Goal: Task Accomplishment & Management: Complete application form

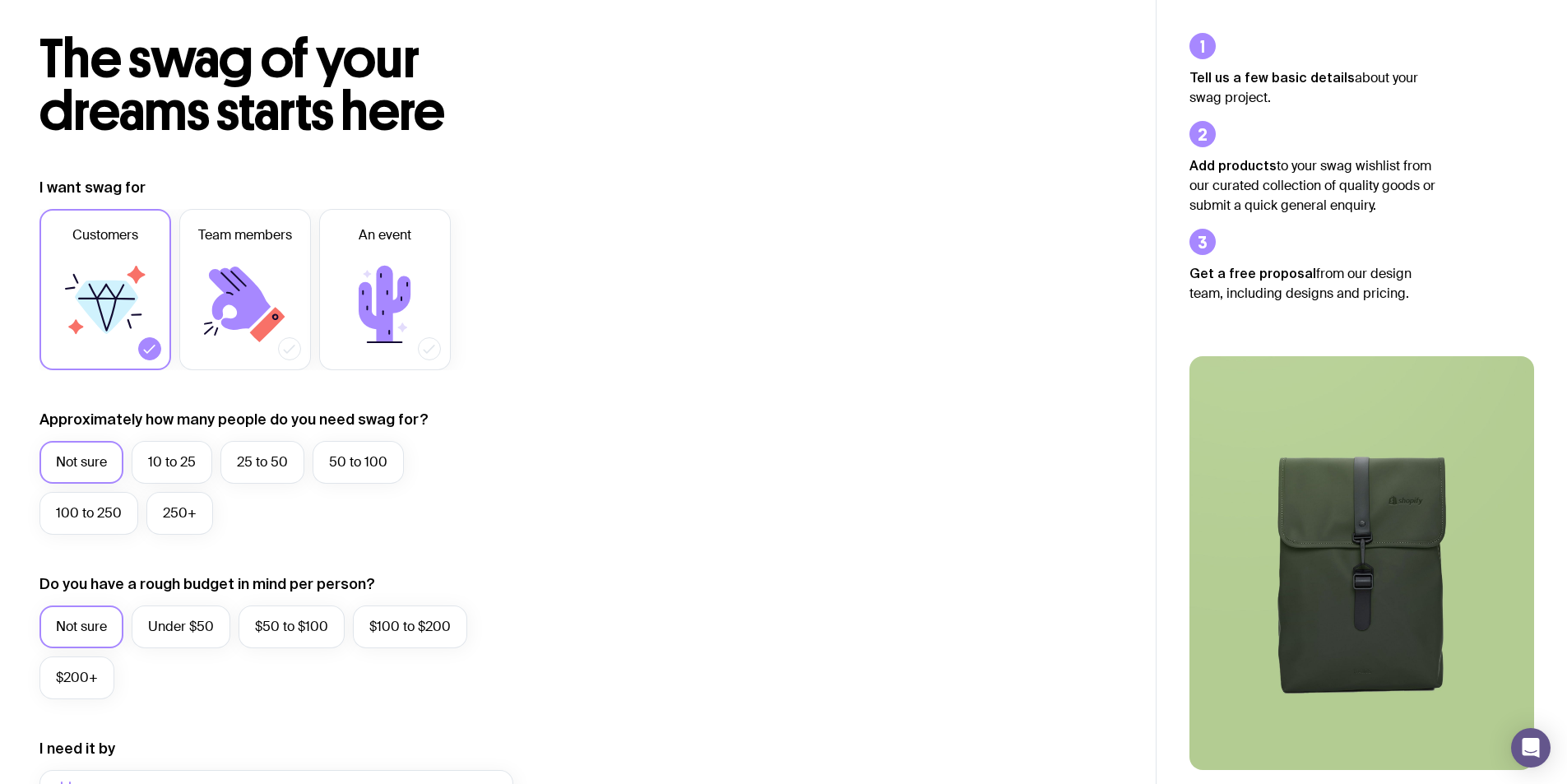
scroll to position [82, 0]
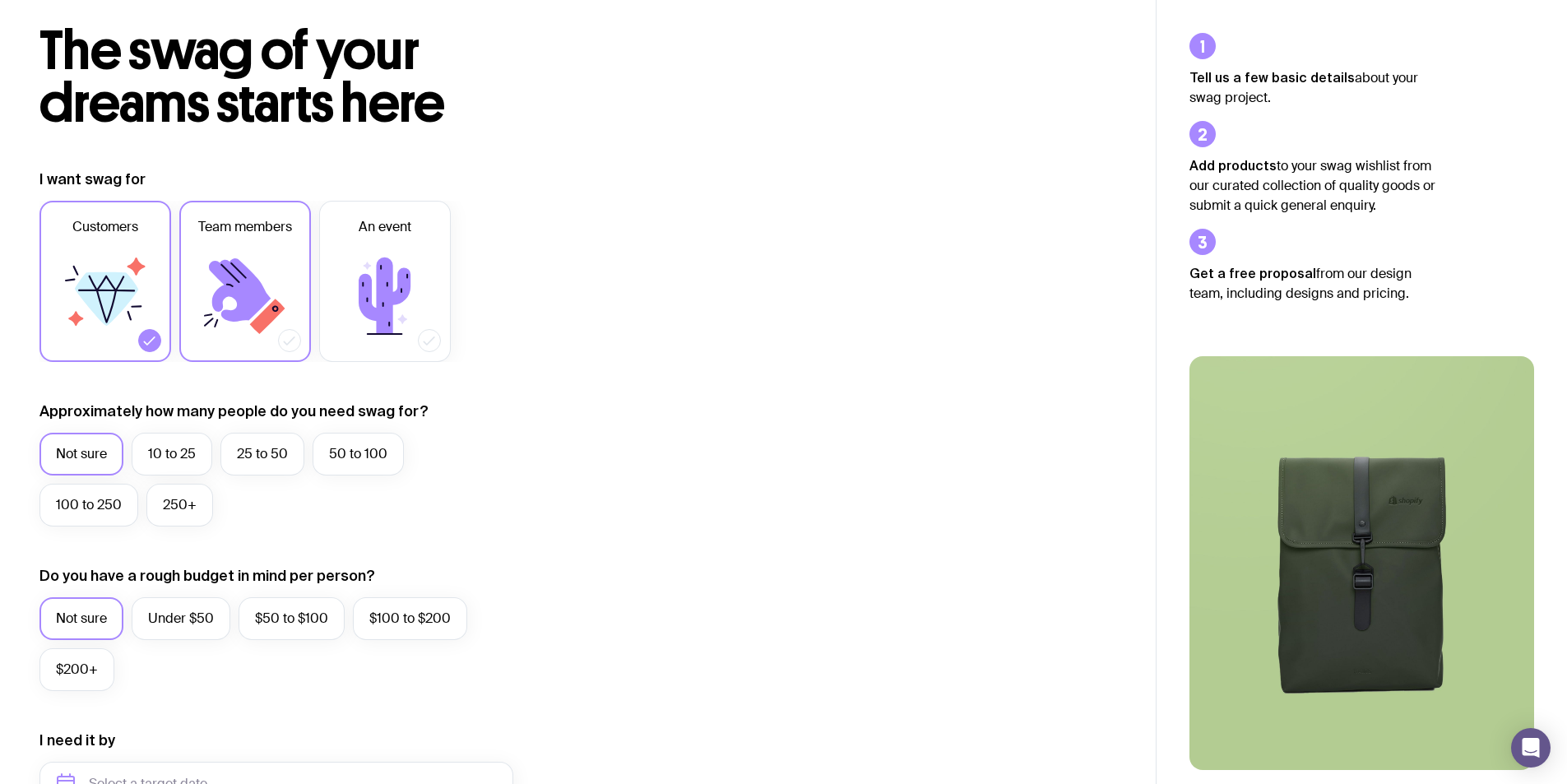
click at [244, 242] on label "Team members" at bounding box center [245, 281] width 132 height 162
click at [0, 0] on input "Team members" at bounding box center [0, 0] width 0 height 0
click at [151, 312] on icon at bounding box center [106, 296] width 99 height 99
click at [0, 0] on input "Customers" at bounding box center [0, 0] width 0 height 0
click at [200, 465] on label "10 to 25" at bounding box center [172, 454] width 81 height 43
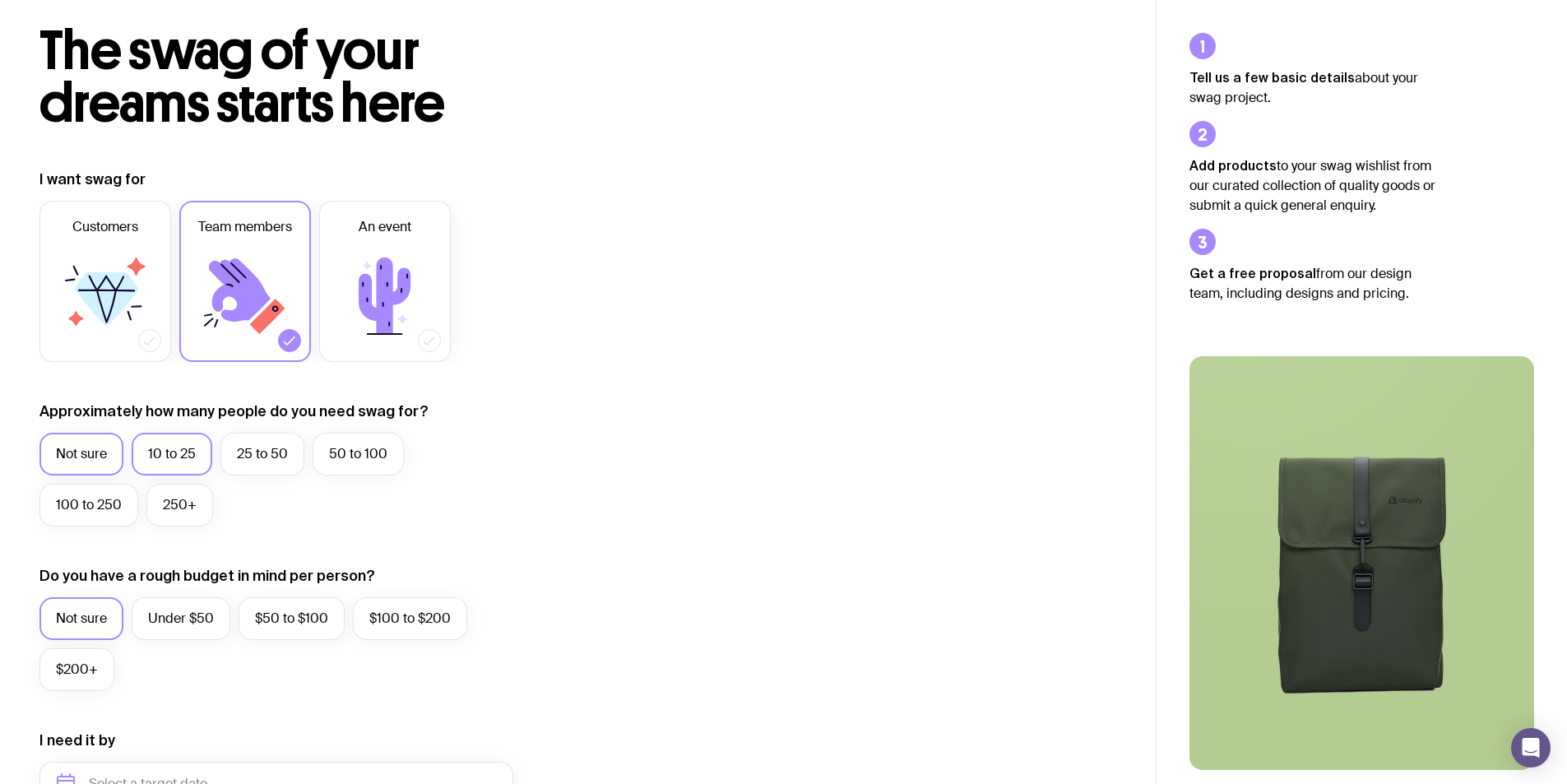
click at [0, 0] on input "10 to 25" at bounding box center [0, 0] width 0 height 0
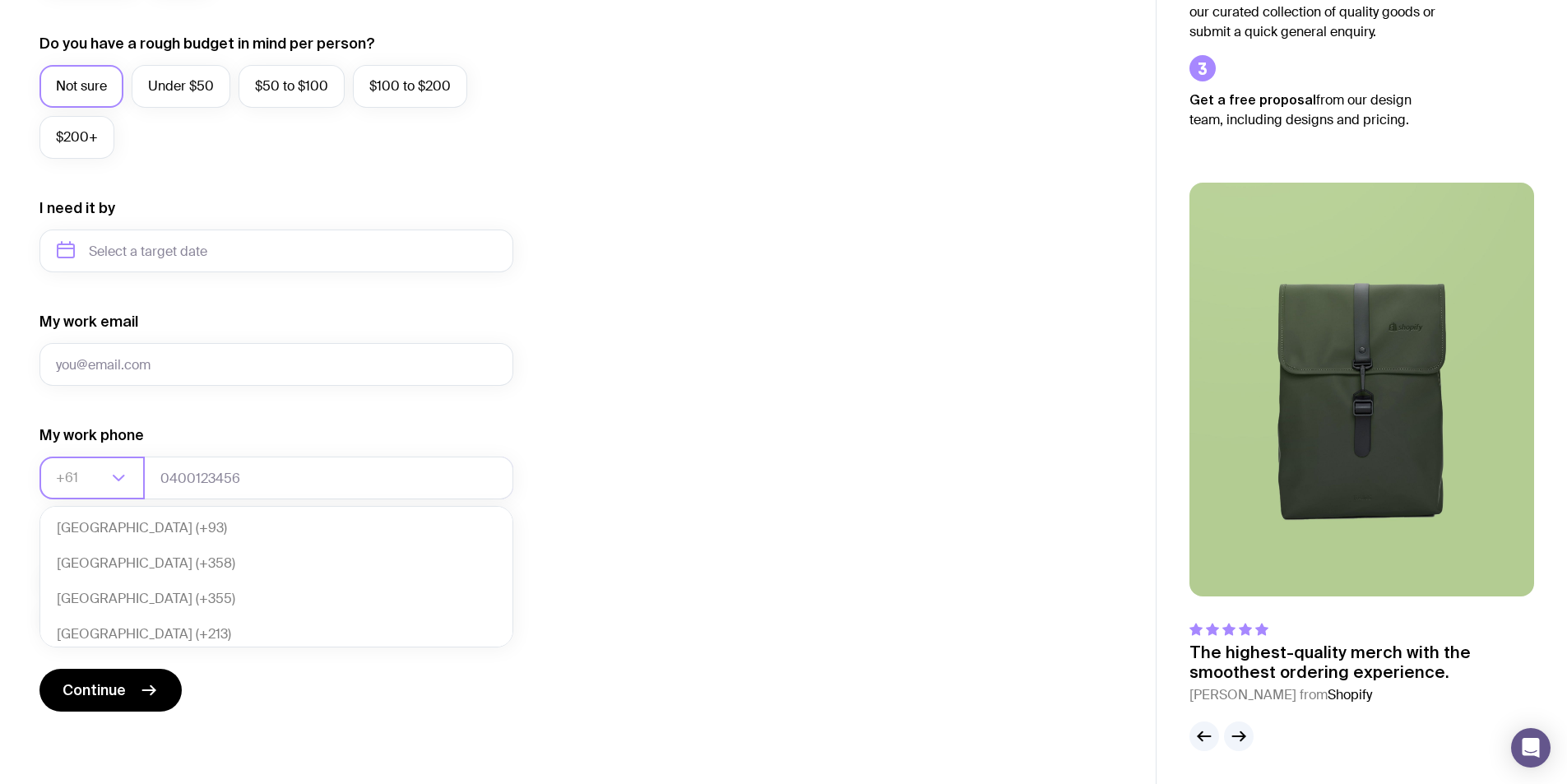
scroll to position [356, 0]
click at [125, 476] on icon "Search for option" at bounding box center [119, 478] width 20 height 20
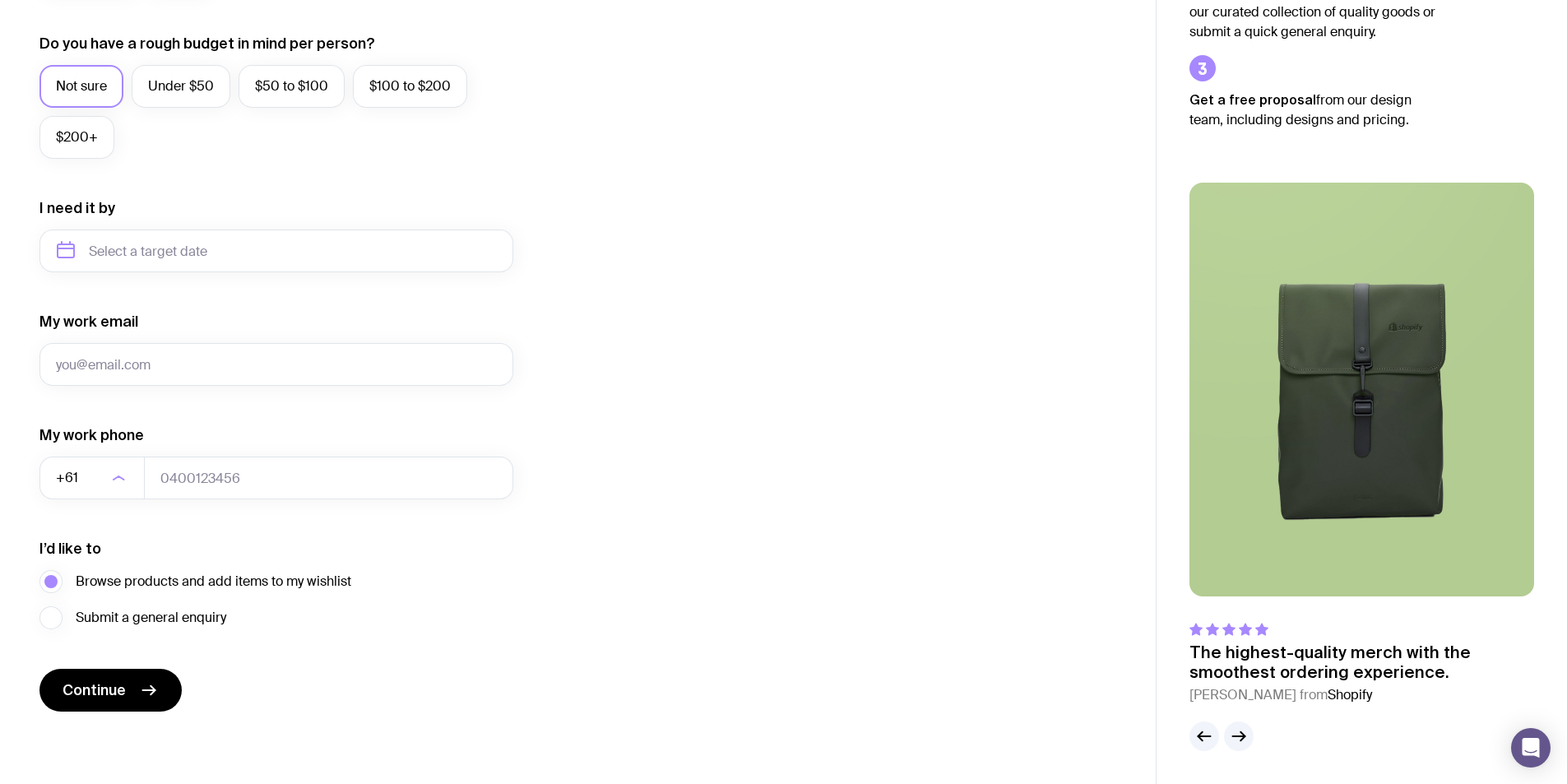
click at [665, 504] on div "I want swag for Customers Team members An event Approximately how many people d…" at bounding box center [578, 174] width 1077 height 1074
click at [251, 372] on input "My work email" at bounding box center [276, 364] width 474 height 43
type input "[EMAIL_ADDRESS][DOMAIN_NAME]"
type input "09914036048"
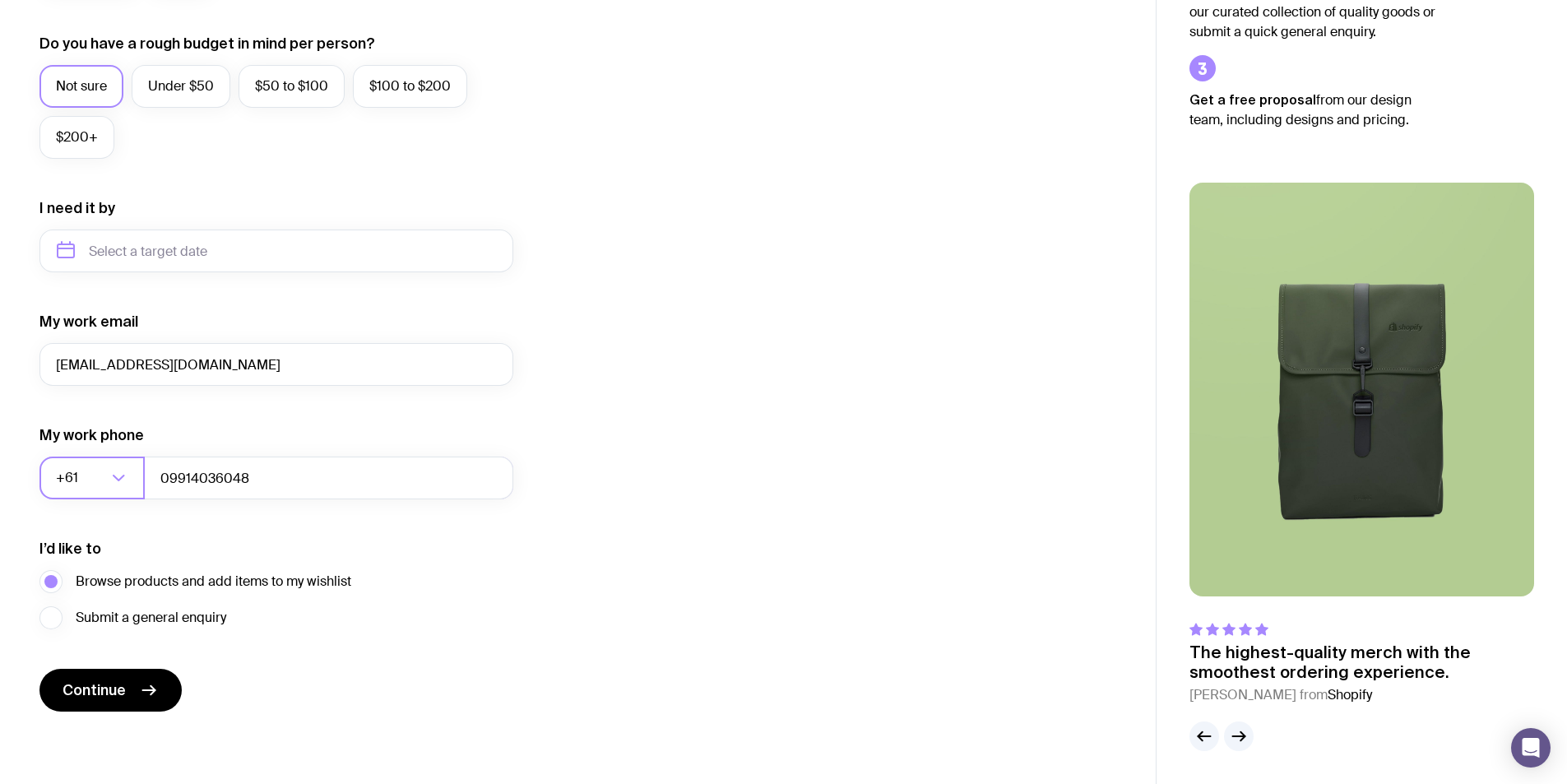
click at [134, 484] on div "Loading..." at bounding box center [127, 478] width 36 height 43
click at [195, 561] on li "Philippines (+63)" at bounding box center [276, 557] width 473 height 35
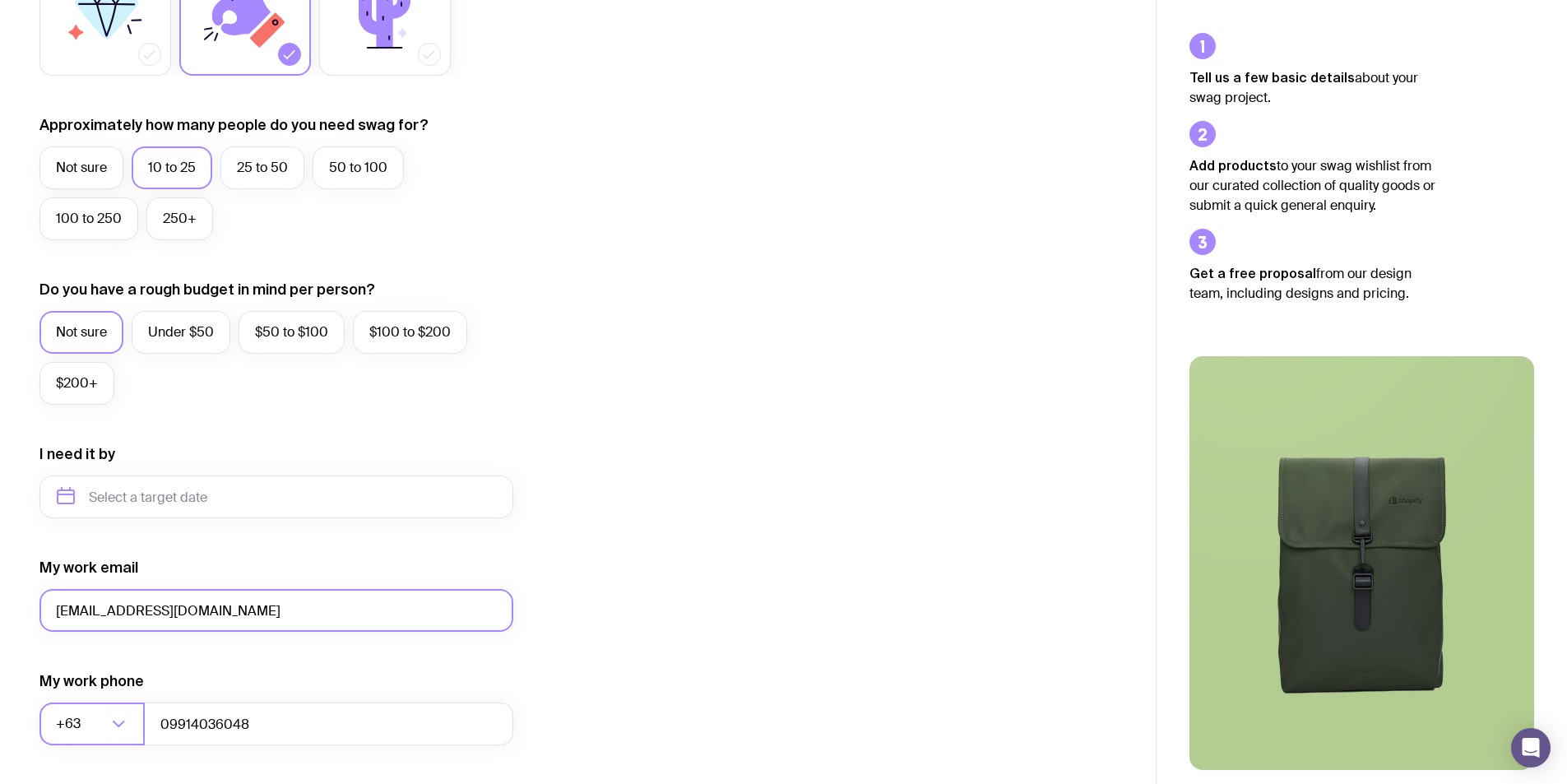
scroll to position [368, 0]
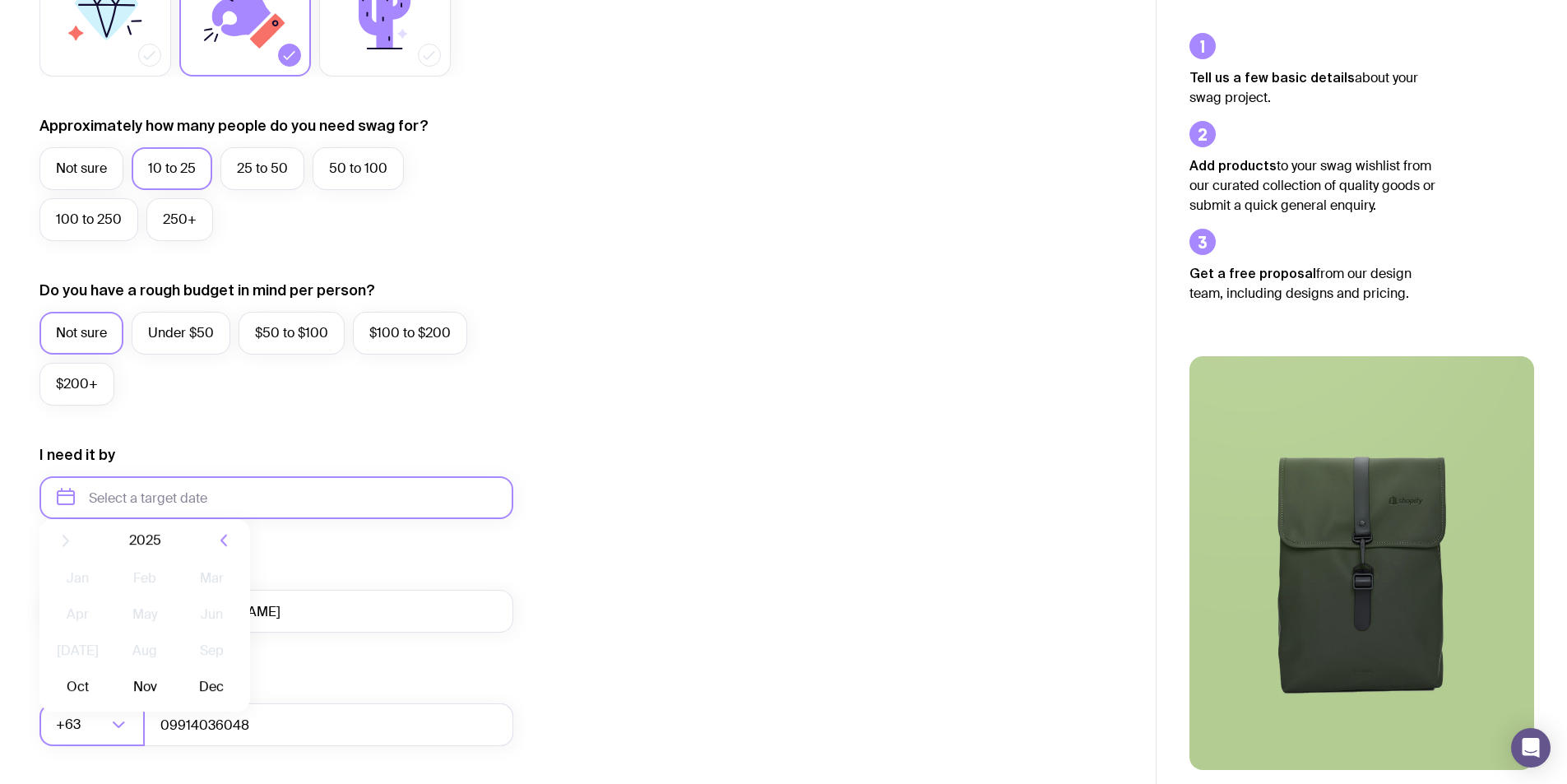
click at [193, 500] on input "text" at bounding box center [276, 498] width 474 height 43
click at [78, 698] on button "Oct" at bounding box center [78, 700] width 60 height 33
type input "[DATE]"
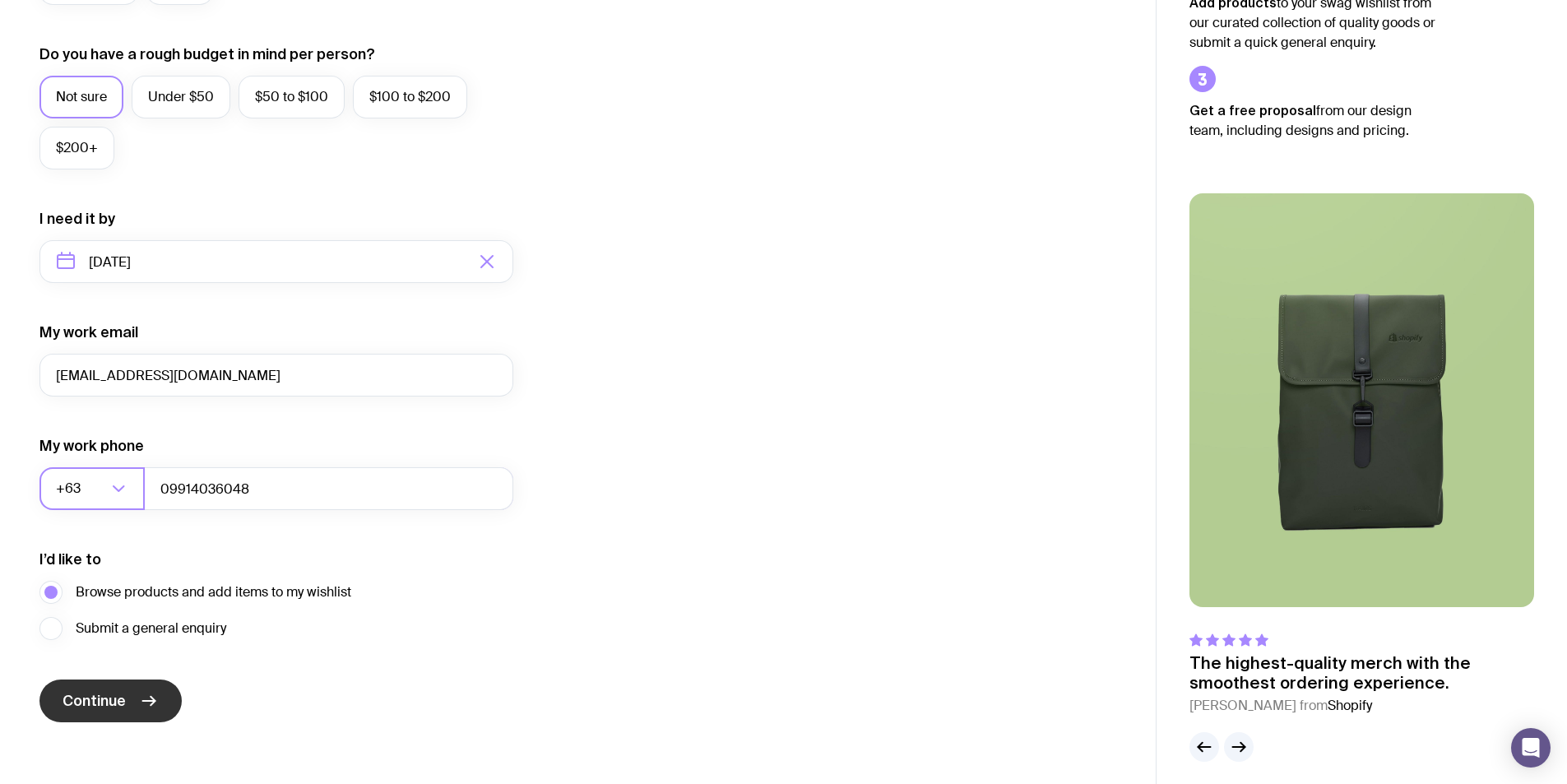
scroll to position [614, 0]
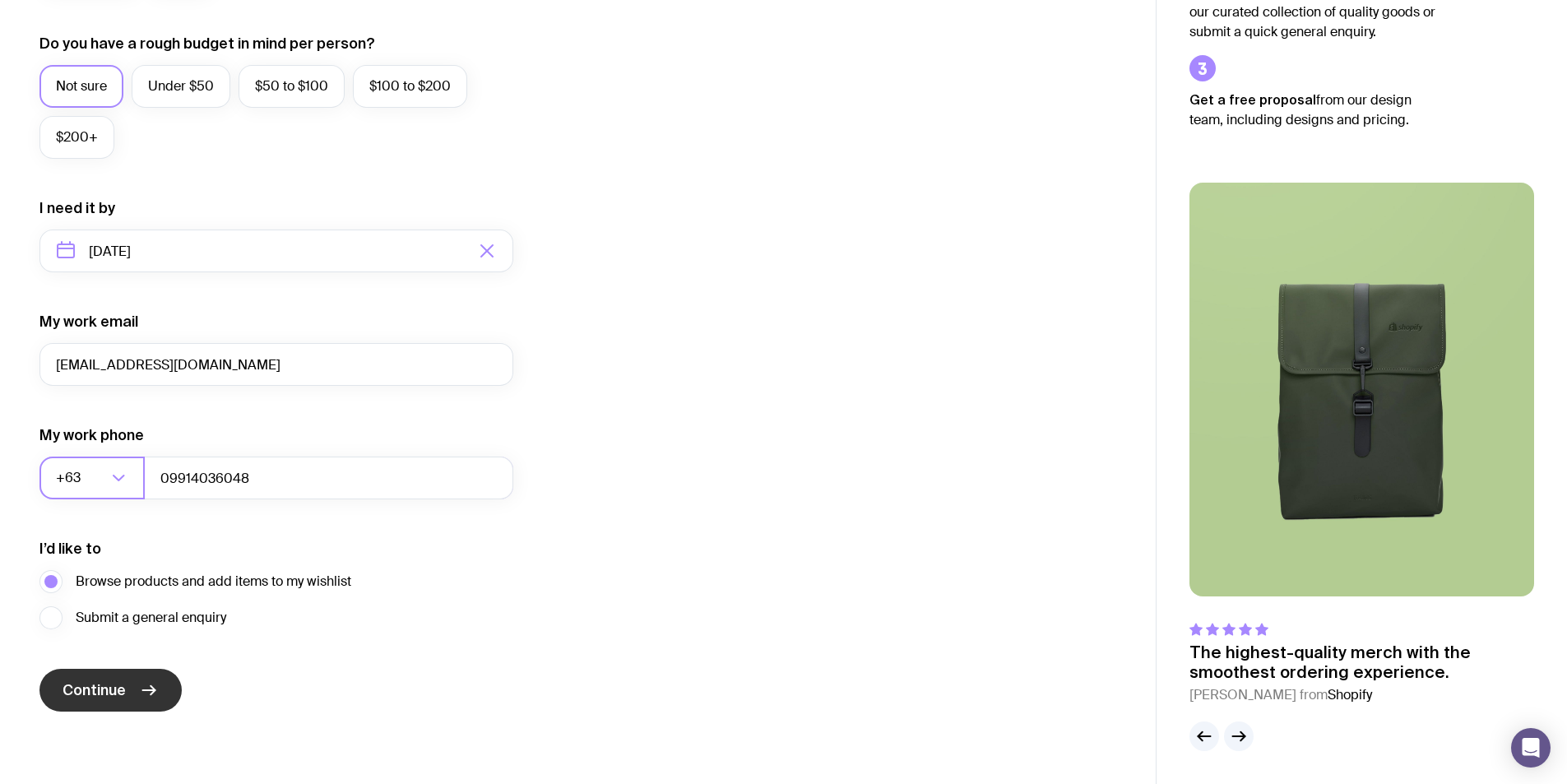
click at [134, 687] on button "Continue" at bounding box center [111, 690] width 143 height 43
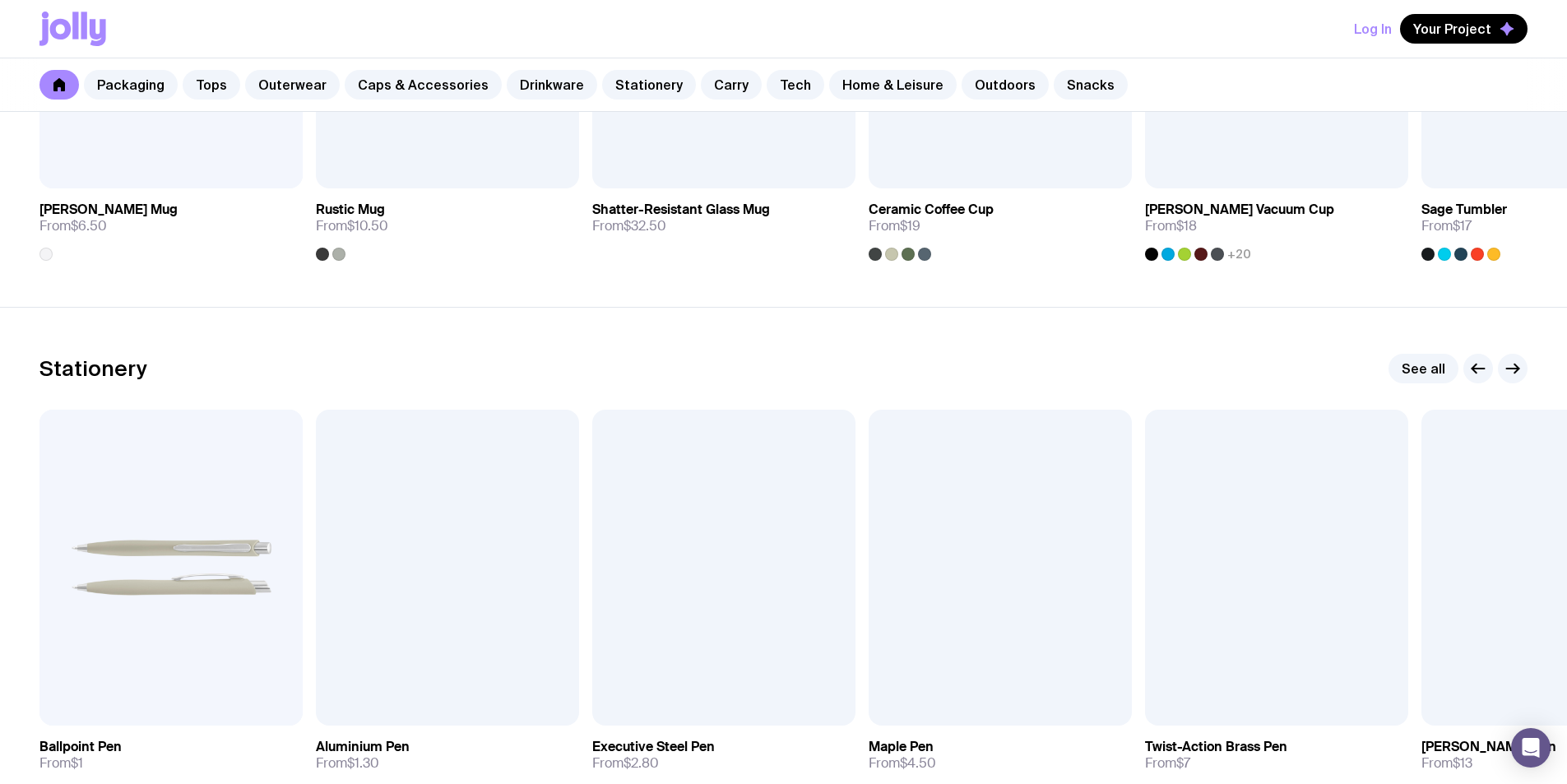
scroll to position [2879, 0]
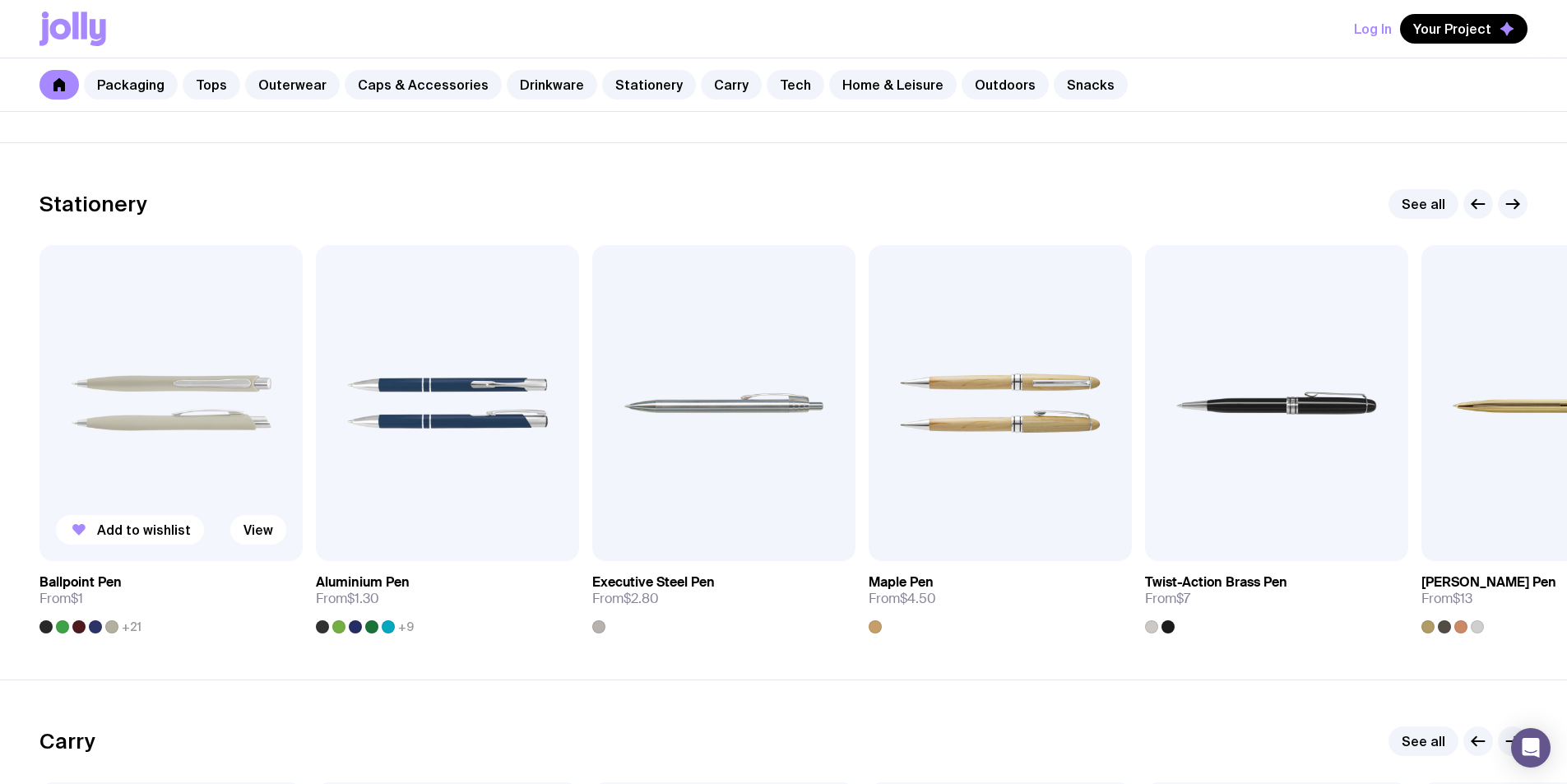
click at [113, 360] on img at bounding box center [171, 402] width 263 height 316
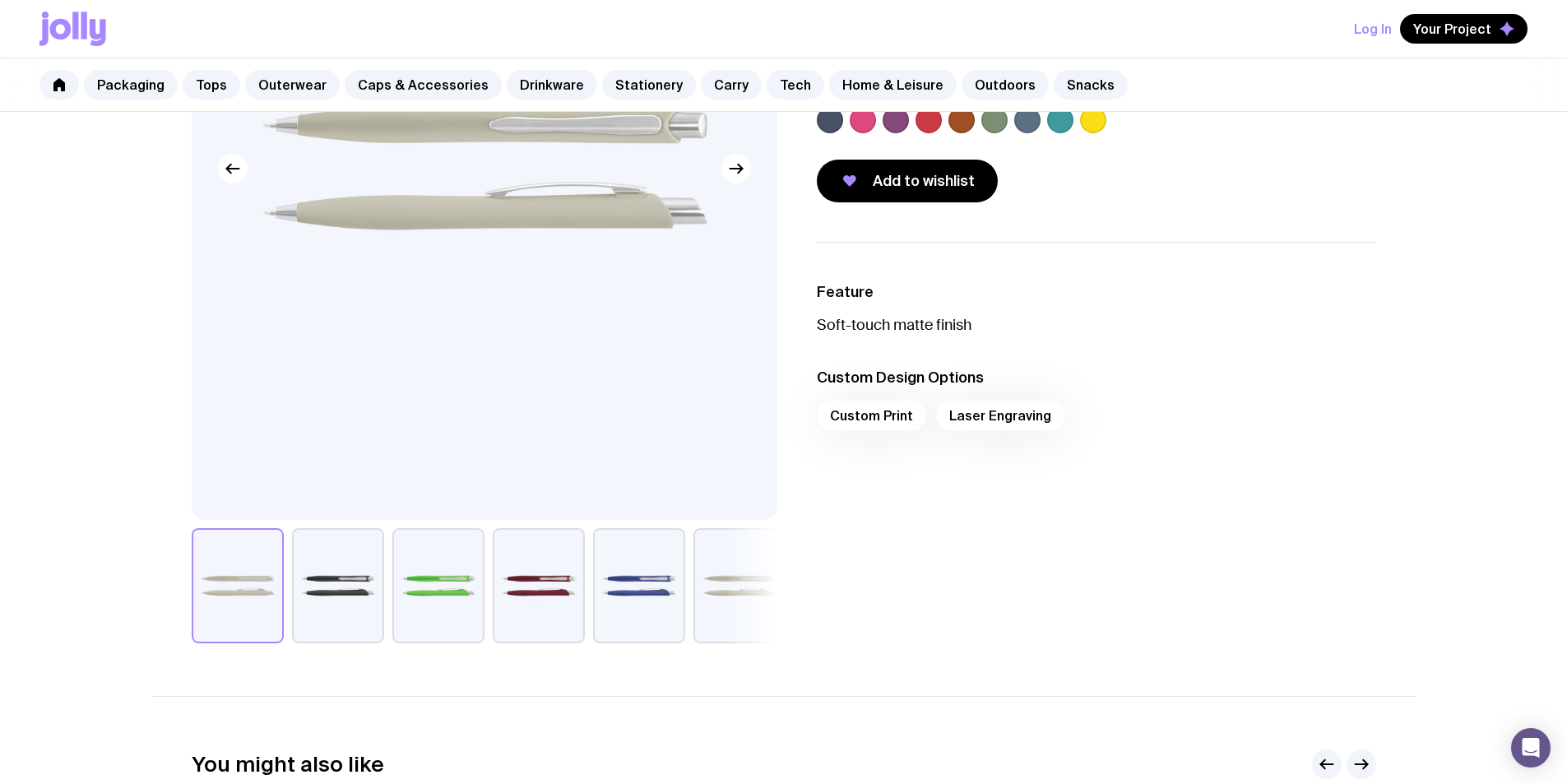
scroll to position [329, 0]
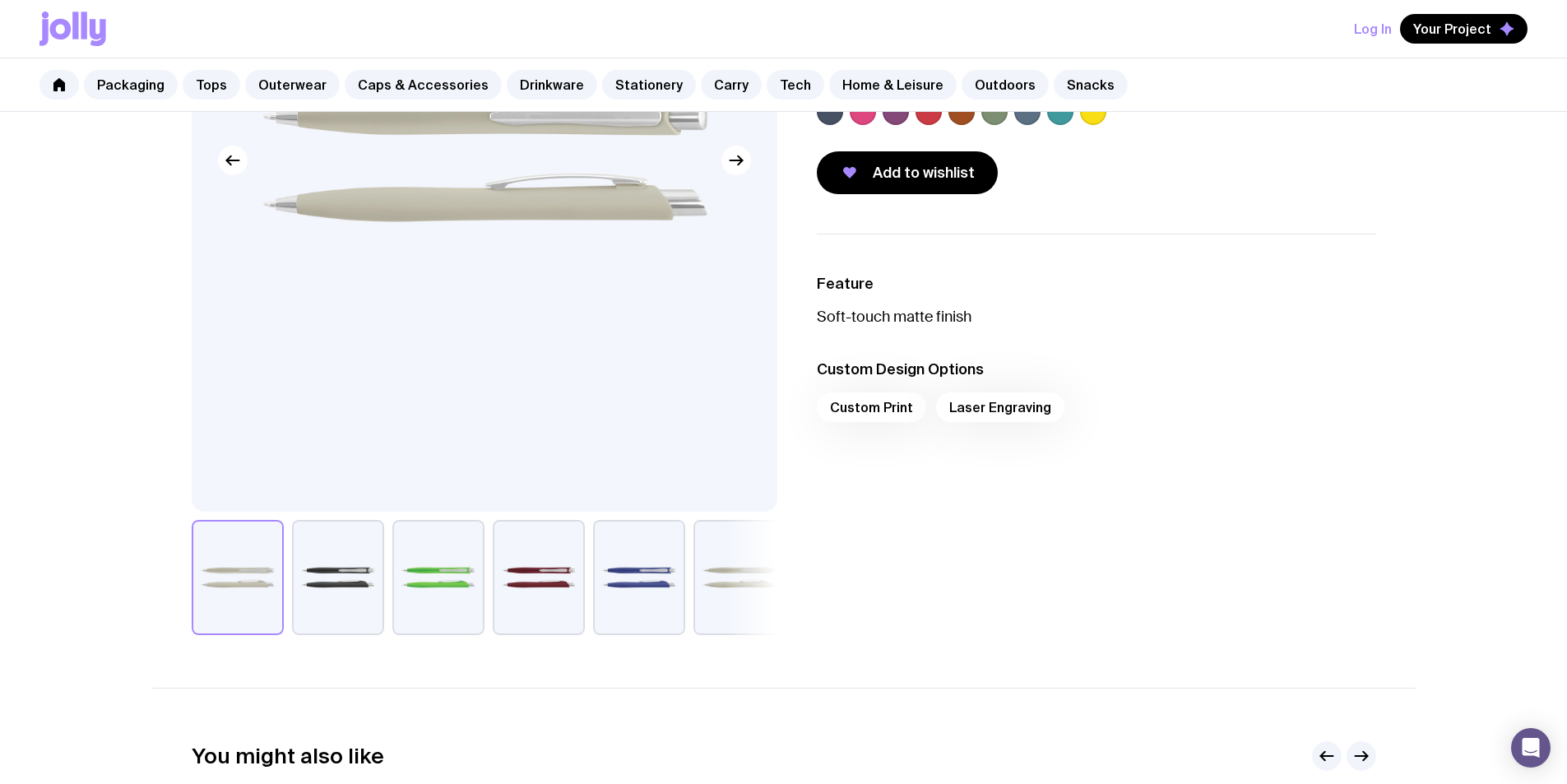
click at [902, 409] on div "Custom Print Laser Engraving" at bounding box center [1097, 412] width 559 height 40
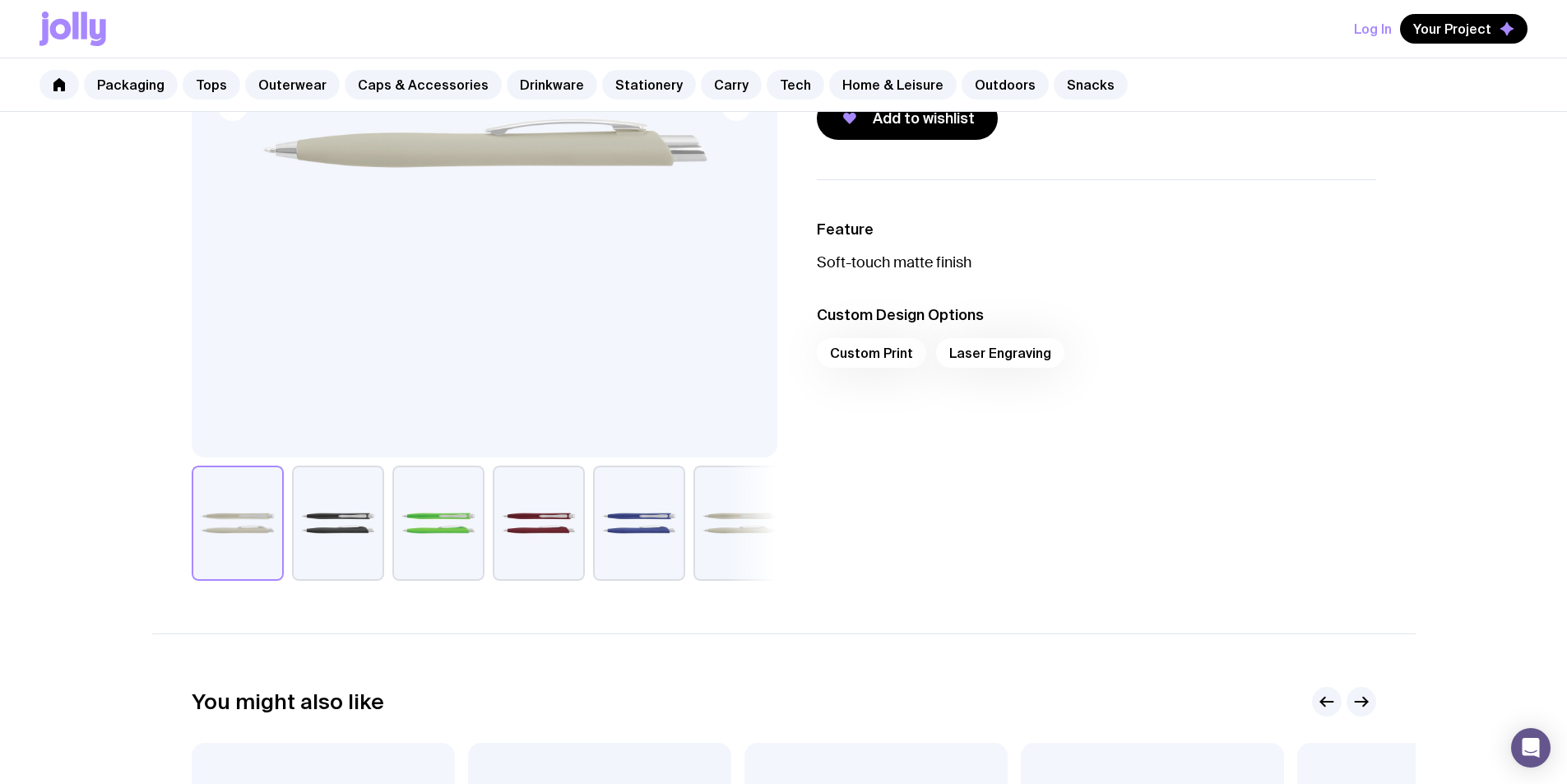
scroll to position [494, 0]
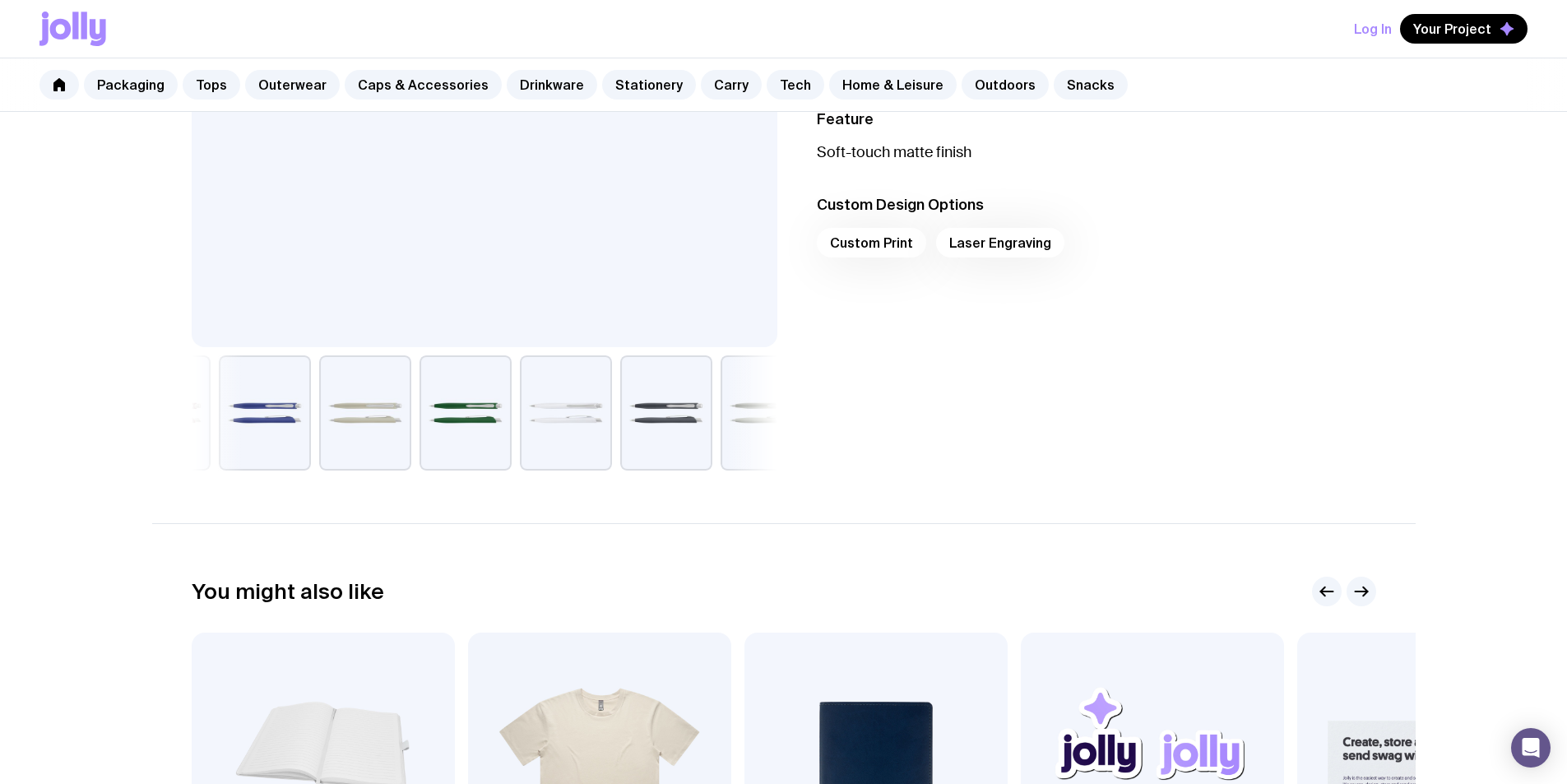
drag, startPoint x: 705, startPoint y: 423, endPoint x: 219, endPoint y: 415, distance: 486.1
click at [319, 428] on button "button" at bounding box center [365, 413] width 92 height 115
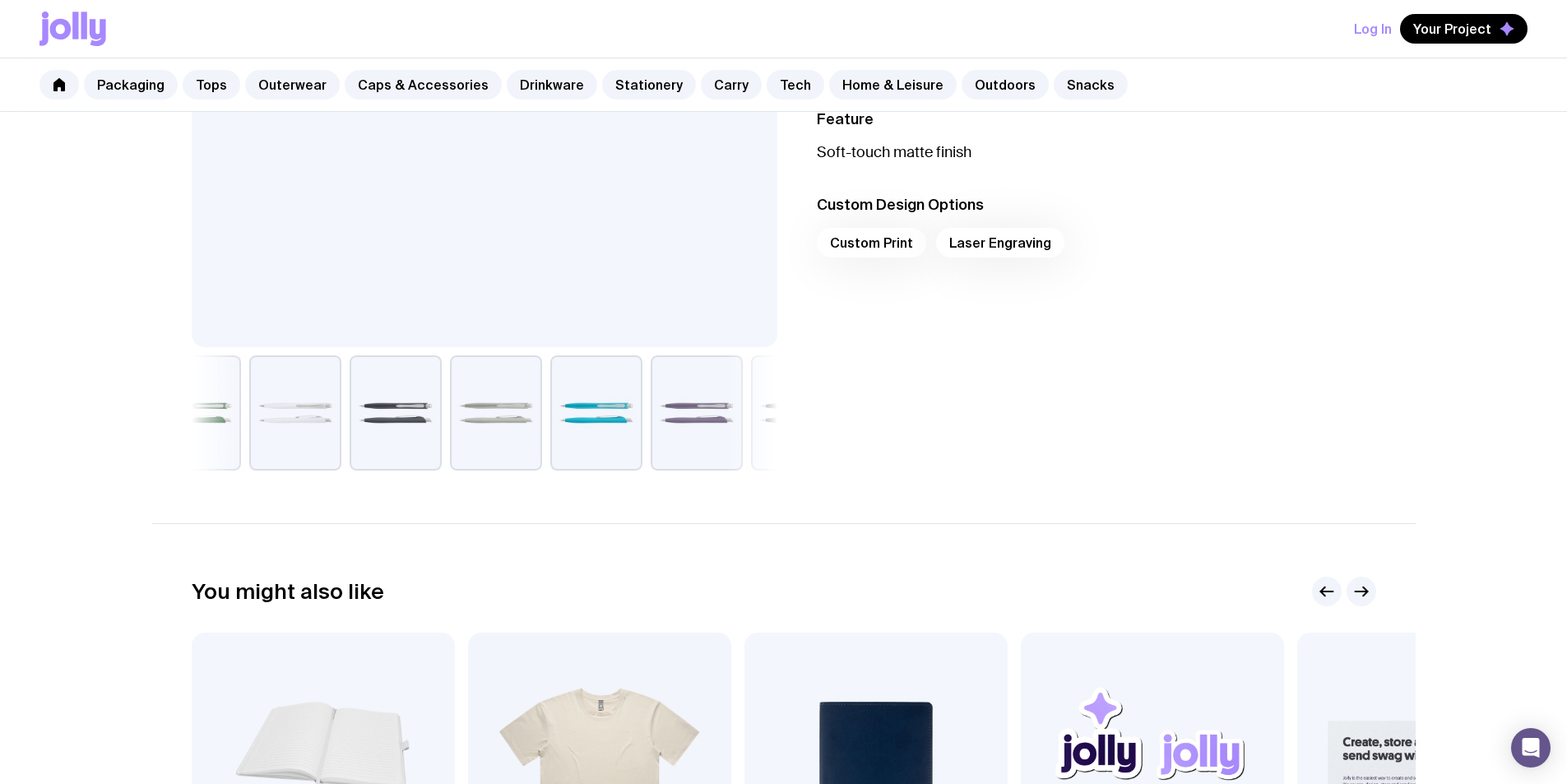
drag, startPoint x: 473, startPoint y: 413, endPoint x: 331, endPoint y: 411, distance: 142.0
click at [327, 413] on button "button" at bounding box center [295, 413] width 92 height 115
drag, startPoint x: 515, startPoint y: 401, endPoint x: 473, endPoint y: 406, distance: 42.3
click at [482, 406] on button "button" at bounding box center [481, 413] width 92 height 115
drag, startPoint x: 530, startPoint y: 400, endPoint x: 412, endPoint y: 400, distance: 118.0
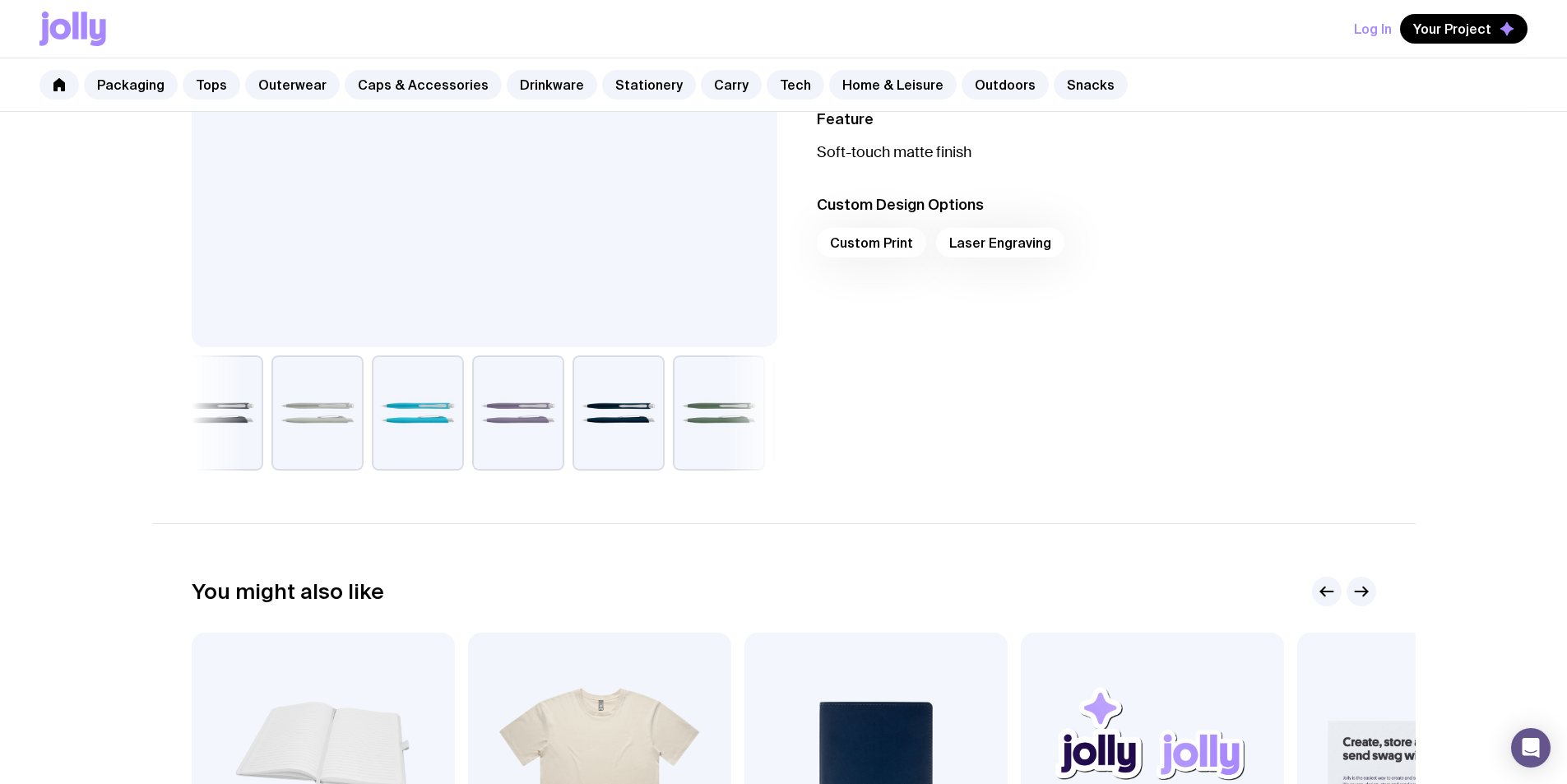
click at [473, 400] on button "button" at bounding box center [519, 413] width 92 height 115
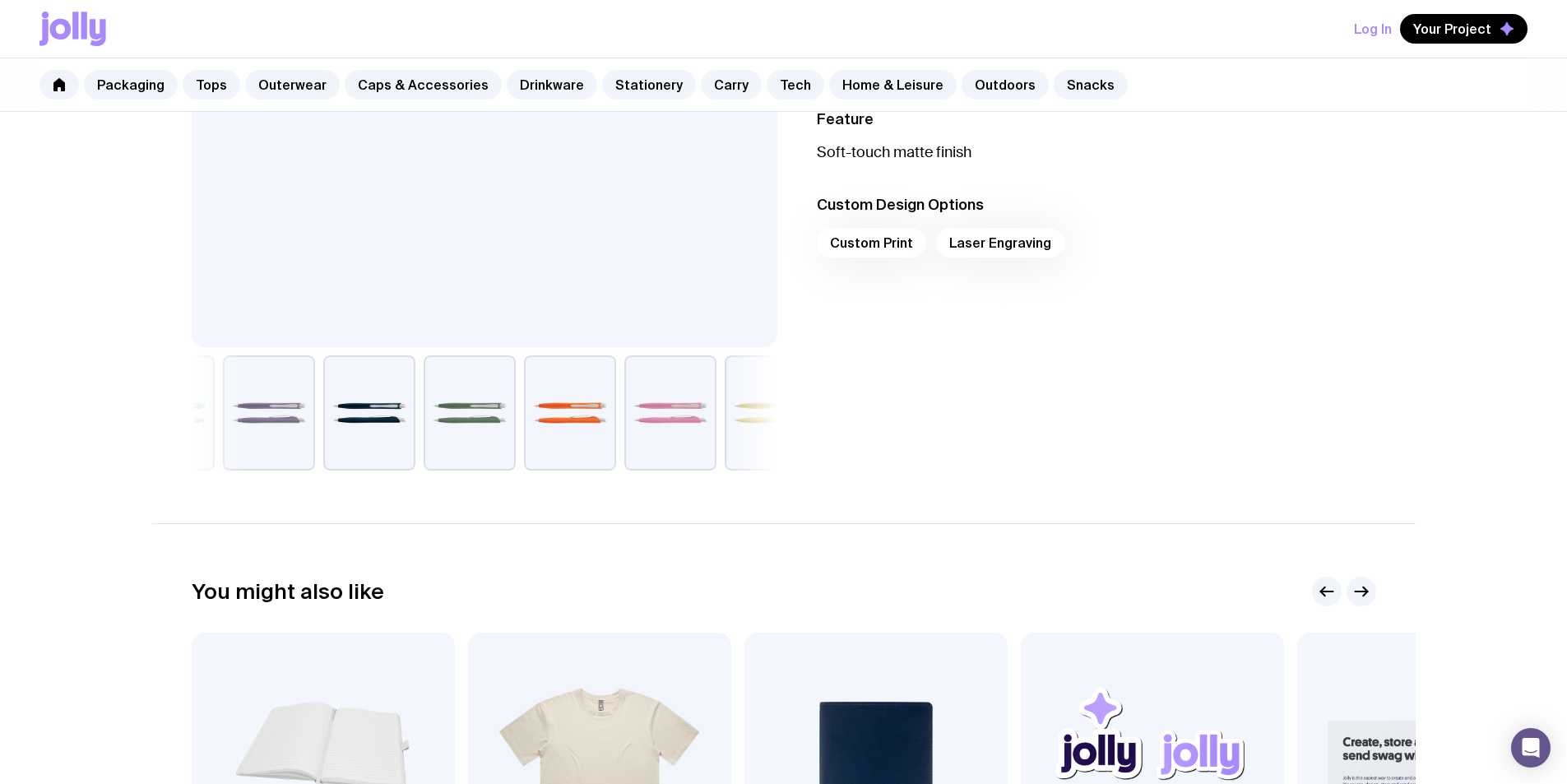
drag, startPoint x: 505, startPoint y: 404, endPoint x: 421, endPoint y: 408, distance: 84.1
click at [427, 408] on button "button" at bounding box center [470, 413] width 92 height 115
drag, startPoint x: 416, startPoint y: 411, endPoint x: 379, endPoint y: 411, distance: 37.0
click at [494, 411] on button "button" at bounding box center [540, 413] width 92 height 115
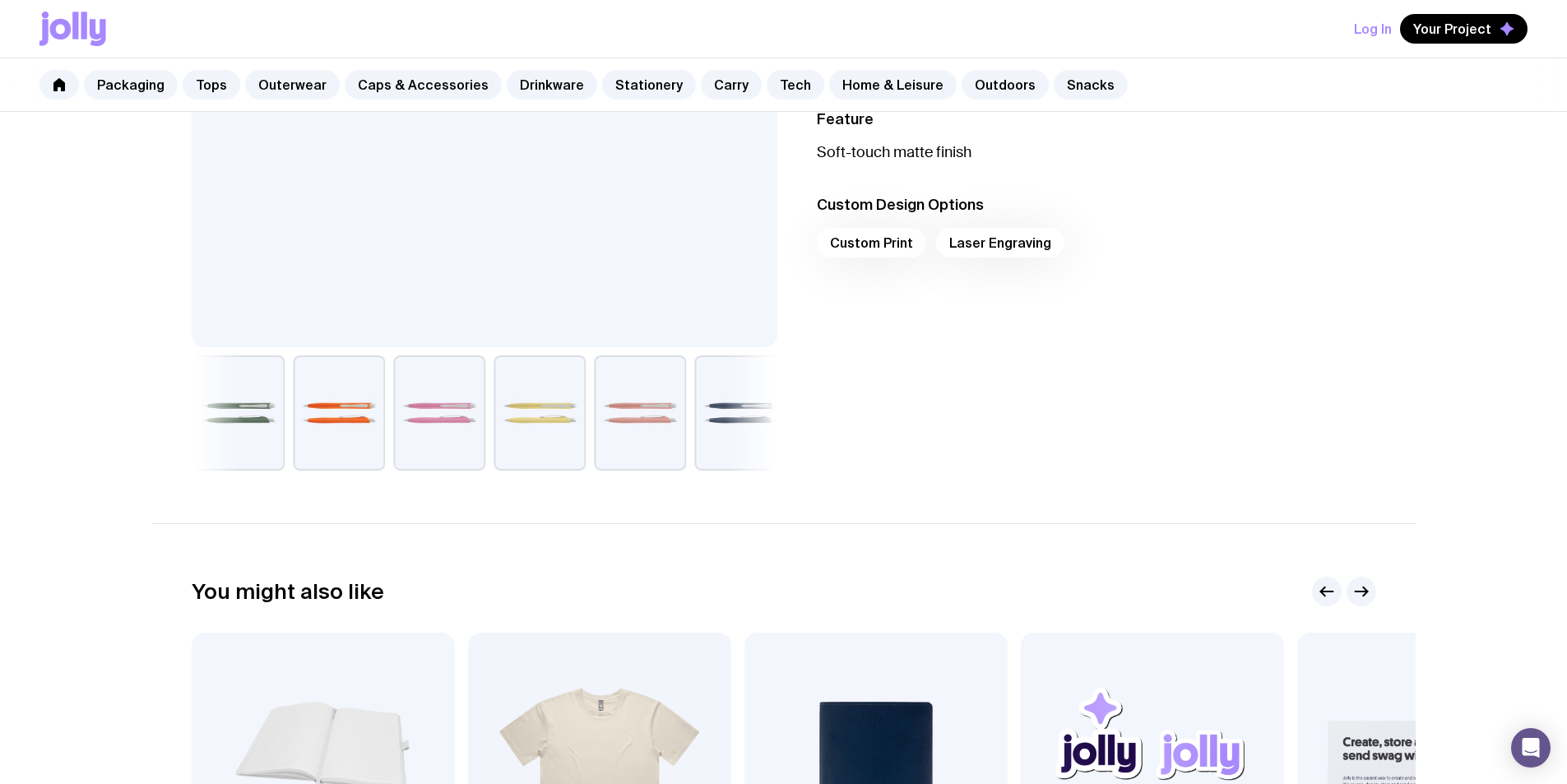
click at [494, 402] on button "button" at bounding box center [540, 413] width 92 height 115
drag, startPoint x: 613, startPoint y: 396, endPoint x: 450, endPoint y: 402, distance: 163.1
click at [573, 401] on button "button" at bounding box center [619, 413] width 92 height 115
drag, startPoint x: 619, startPoint y: 401, endPoint x: 432, endPoint y: 407, distance: 187.1
click at [593, 406] on button "button" at bounding box center [639, 413] width 92 height 115
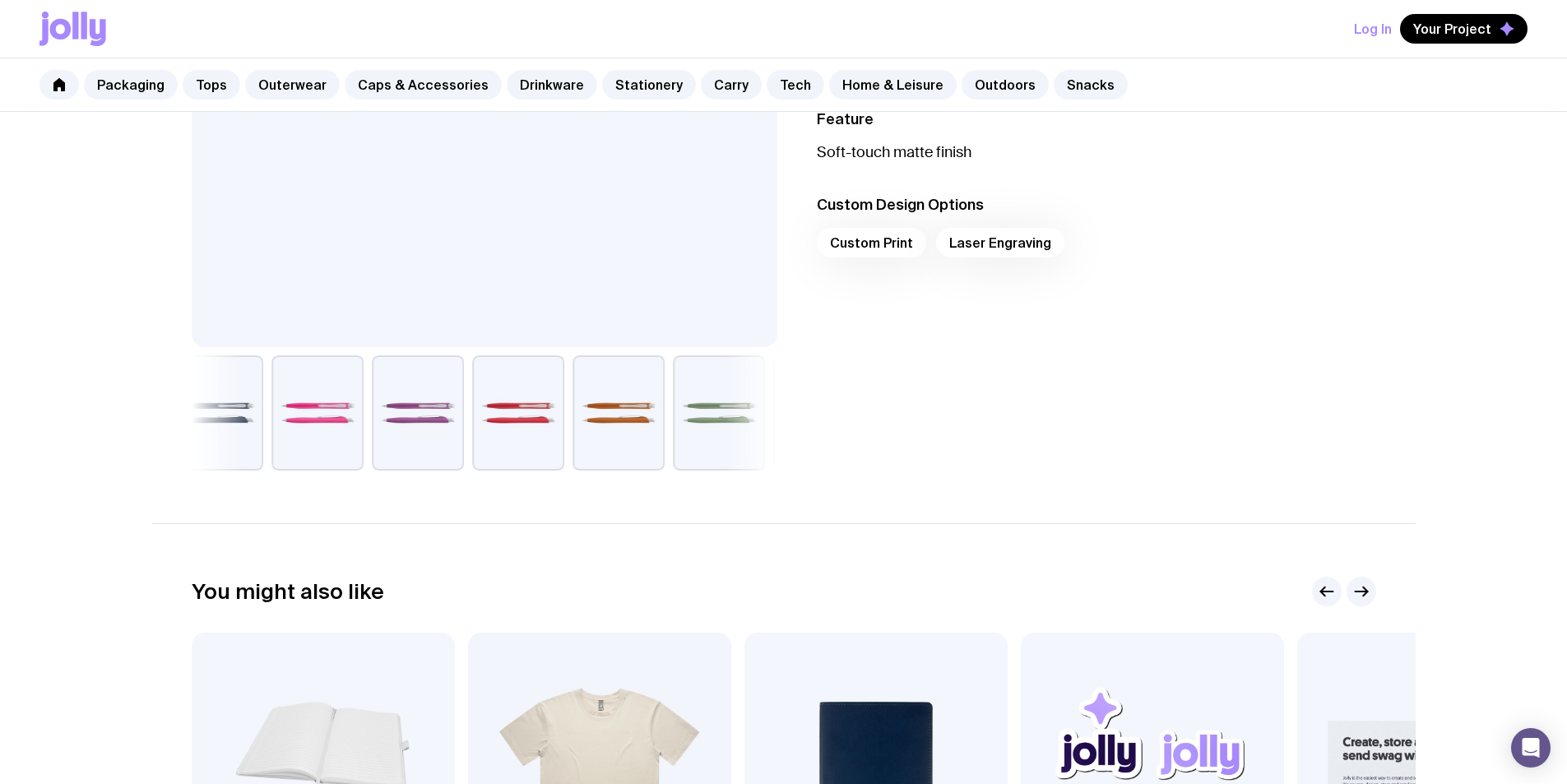
drag, startPoint x: 592, startPoint y: 405, endPoint x: 438, endPoint y: 410, distance: 154.1
click at [572, 407] on button "button" at bounding box center [619, 413] width 92 height 115
drag, startPoint x: 580, startPoint y: 407, endPoint x: 534, endPoint y: 411, distance: 46.2
click at [598, 410] on button "button" at bounding box center [644, 413] width 92 height 115
click at [627, 417] on button "button" at bounding box center [631, 413] width 92 height 115
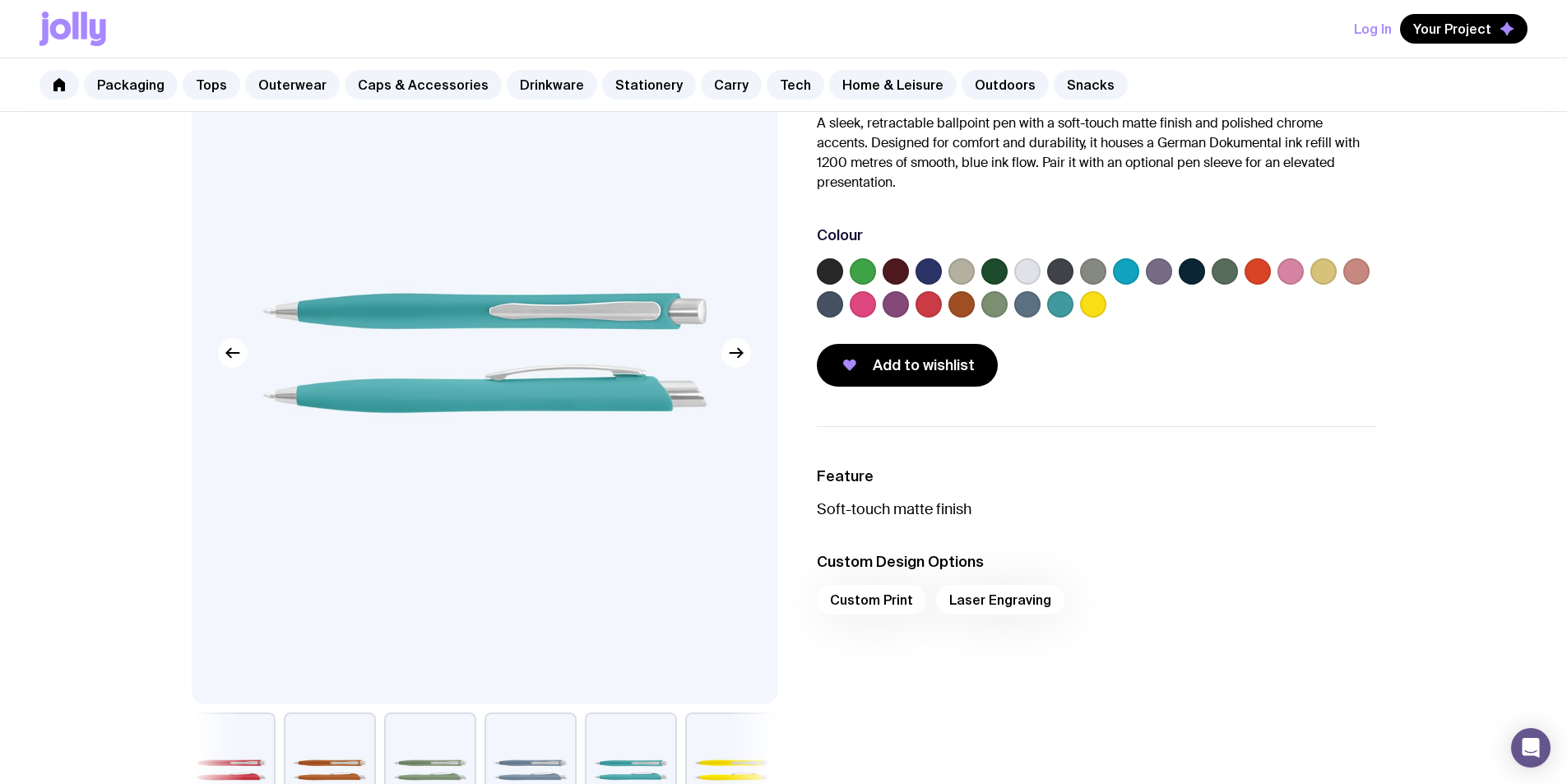
scroll to position [82, 0]
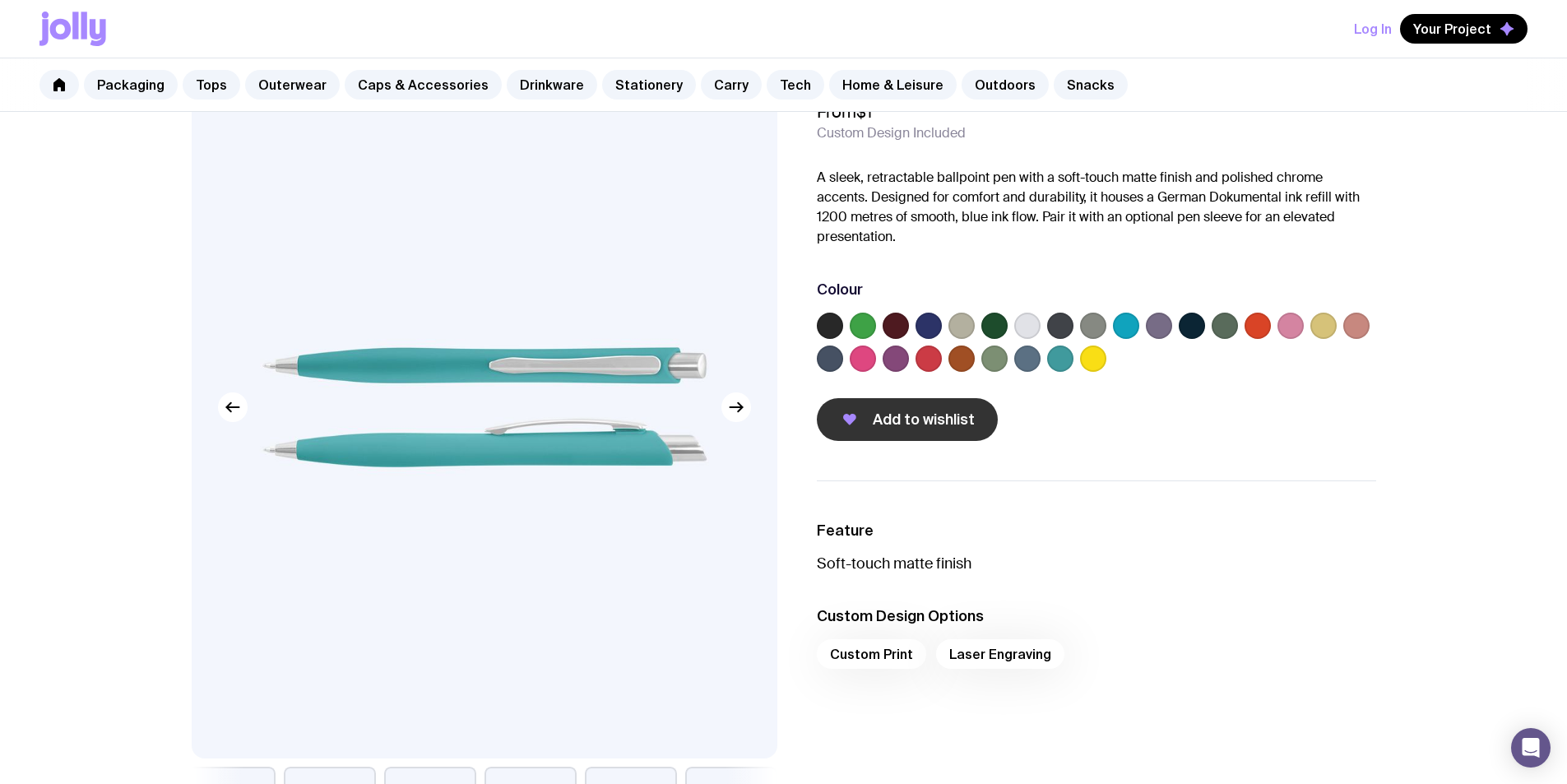
click at [967, 415] on span "Add to wishlist" at bounding box center [924, 420] width 102 height 20
click at [224, 96] on link "Tops" at bounding box center [211, 85] width 58 height 30
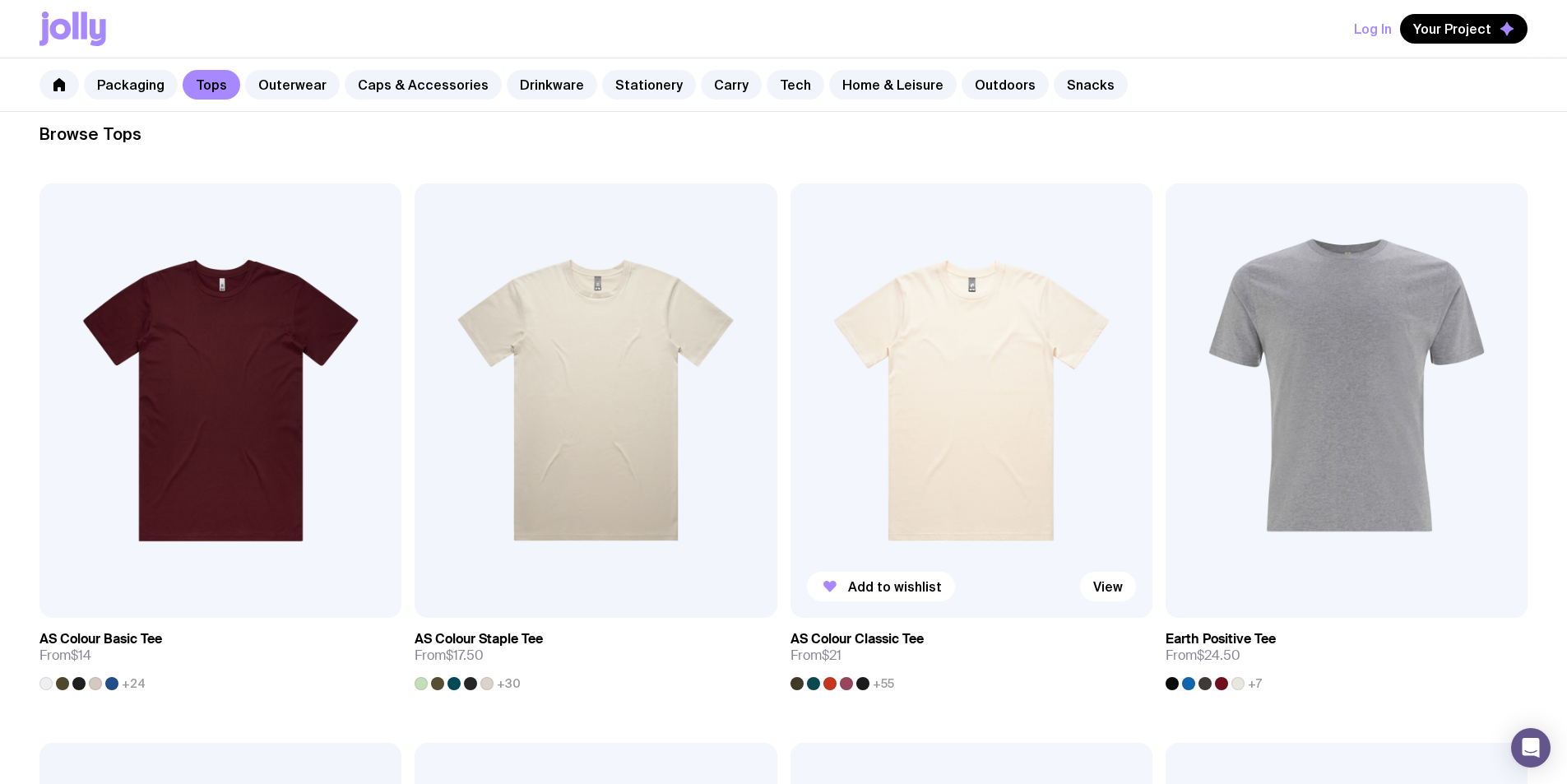
scroll to position [246, 0]
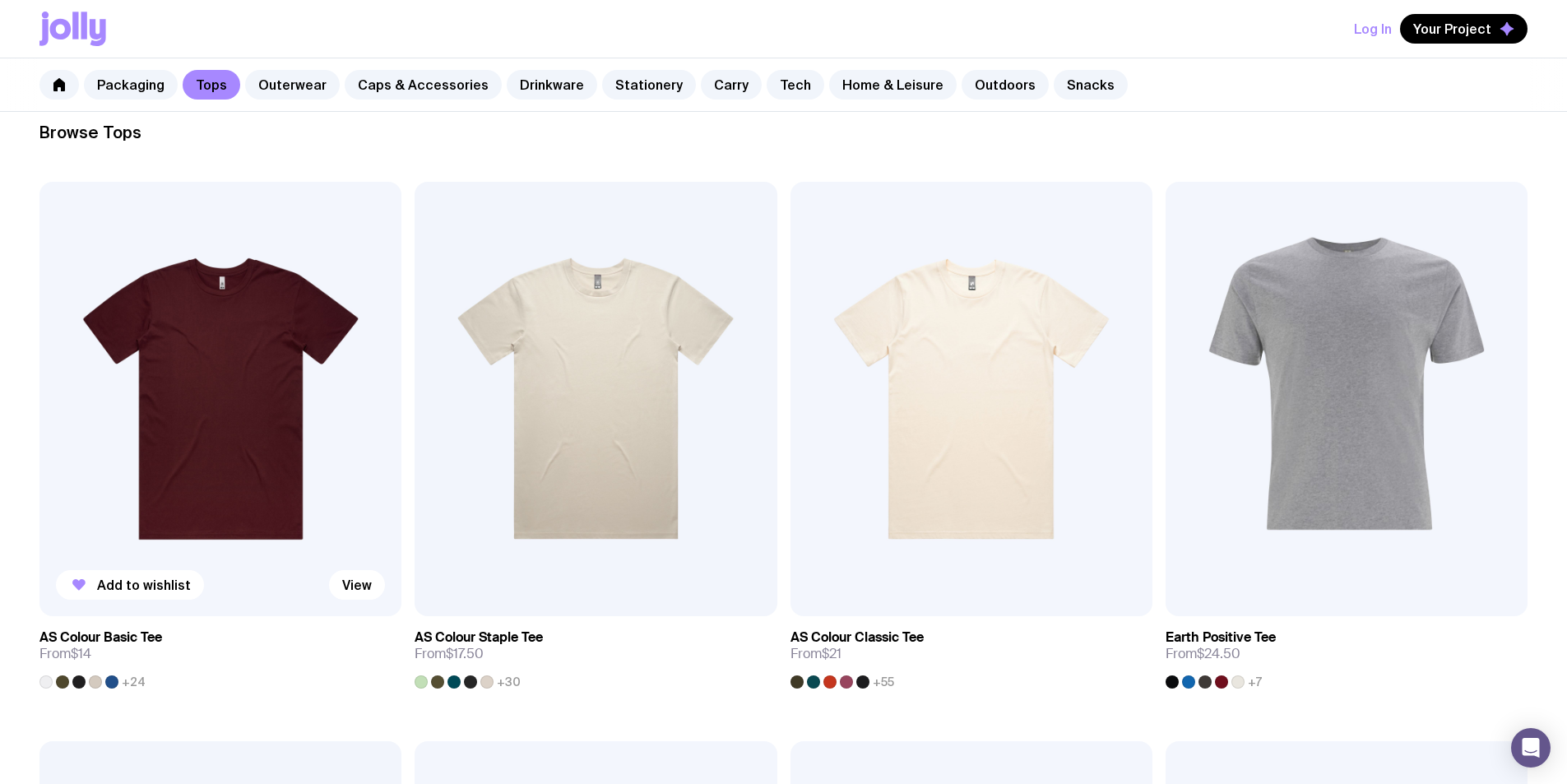
click at [141, 338] on img at bounding box center [220, 398] width 362 height 434
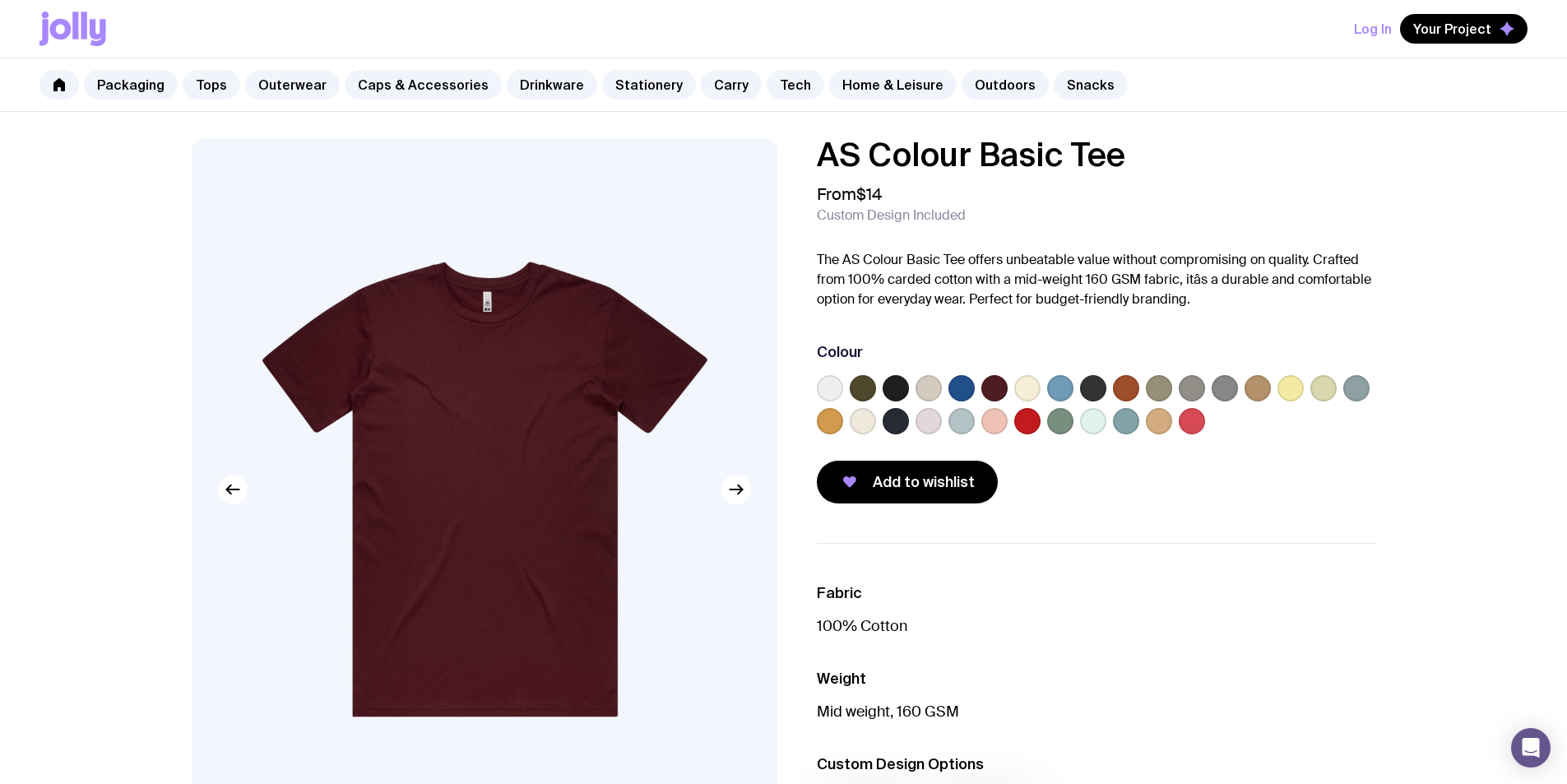
click at [820, 387] on label at bounding box center [831, 388] width 26 height 26
click at [0, 0] on input "radio" at bounding box center [0, 0] width 0 height 0
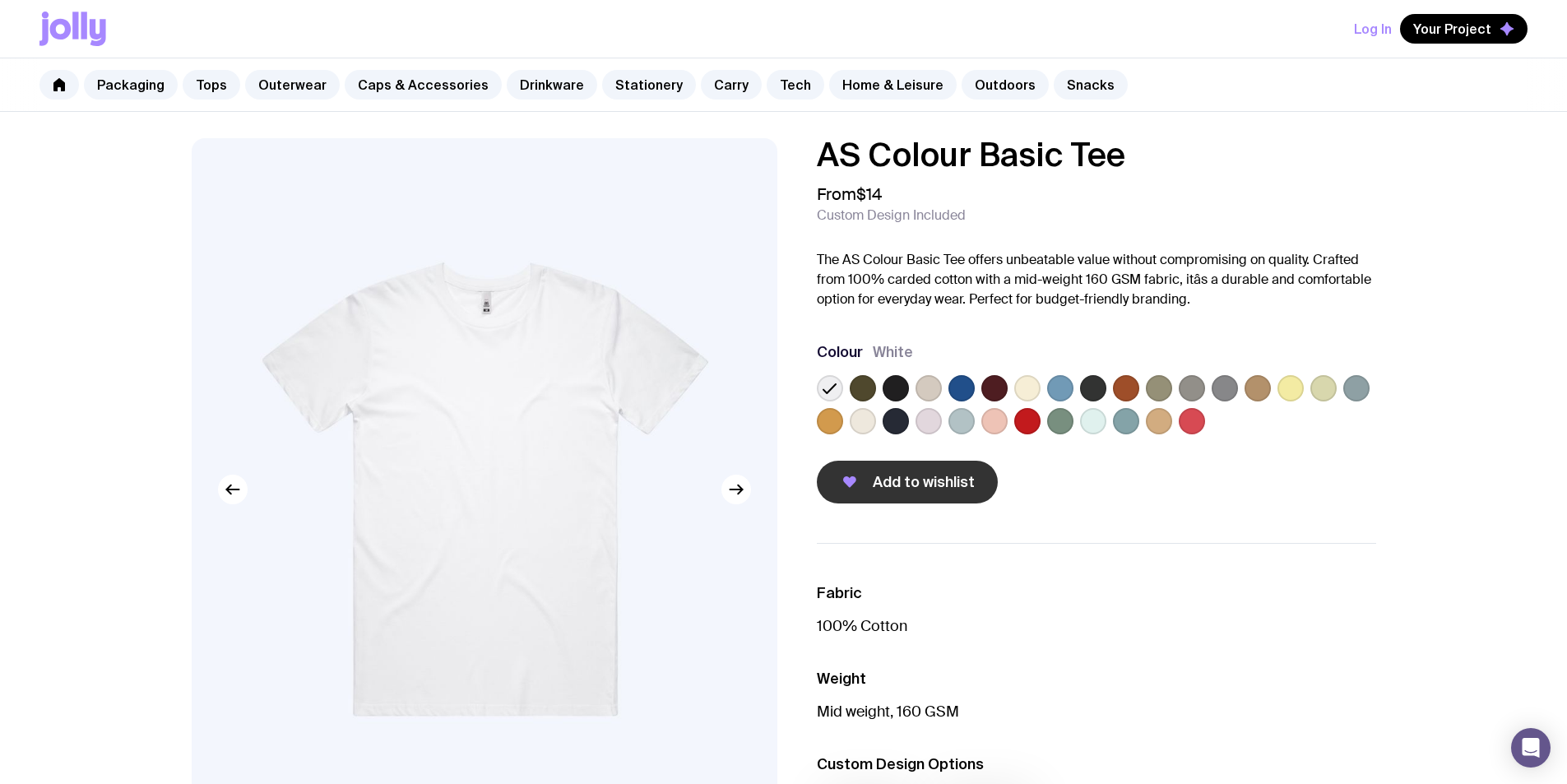
click at [949, 478] on span "Add to wishlist" at bounding box center [924, 482] width 102 height 20
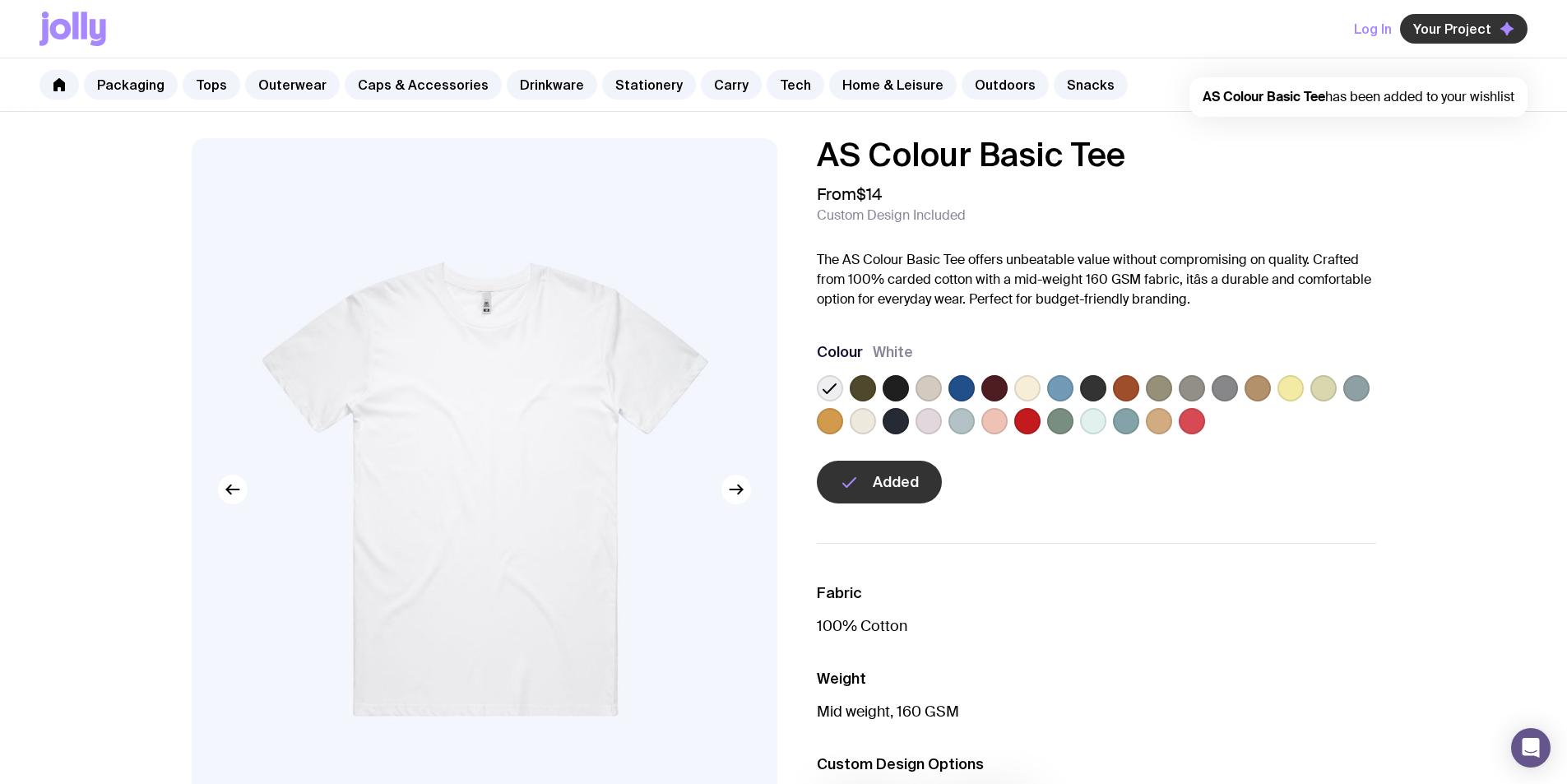
click at [1470, 33] on span "Your Project" at bounding box center [1452, 29] width 78 height 16
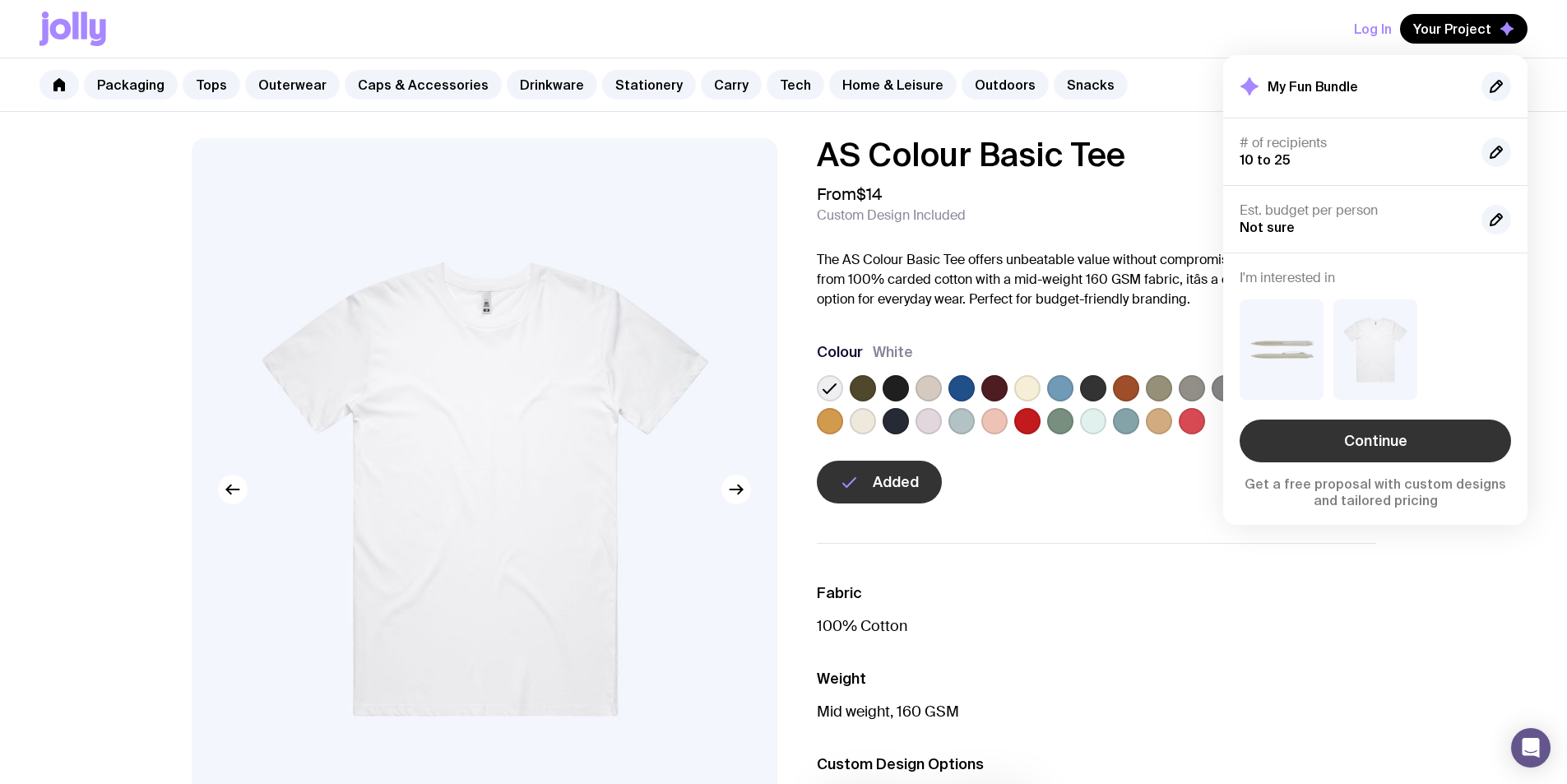
click at [1370, 435] on link "Continue" at bounding box center [1375, 441] width 271 height 43
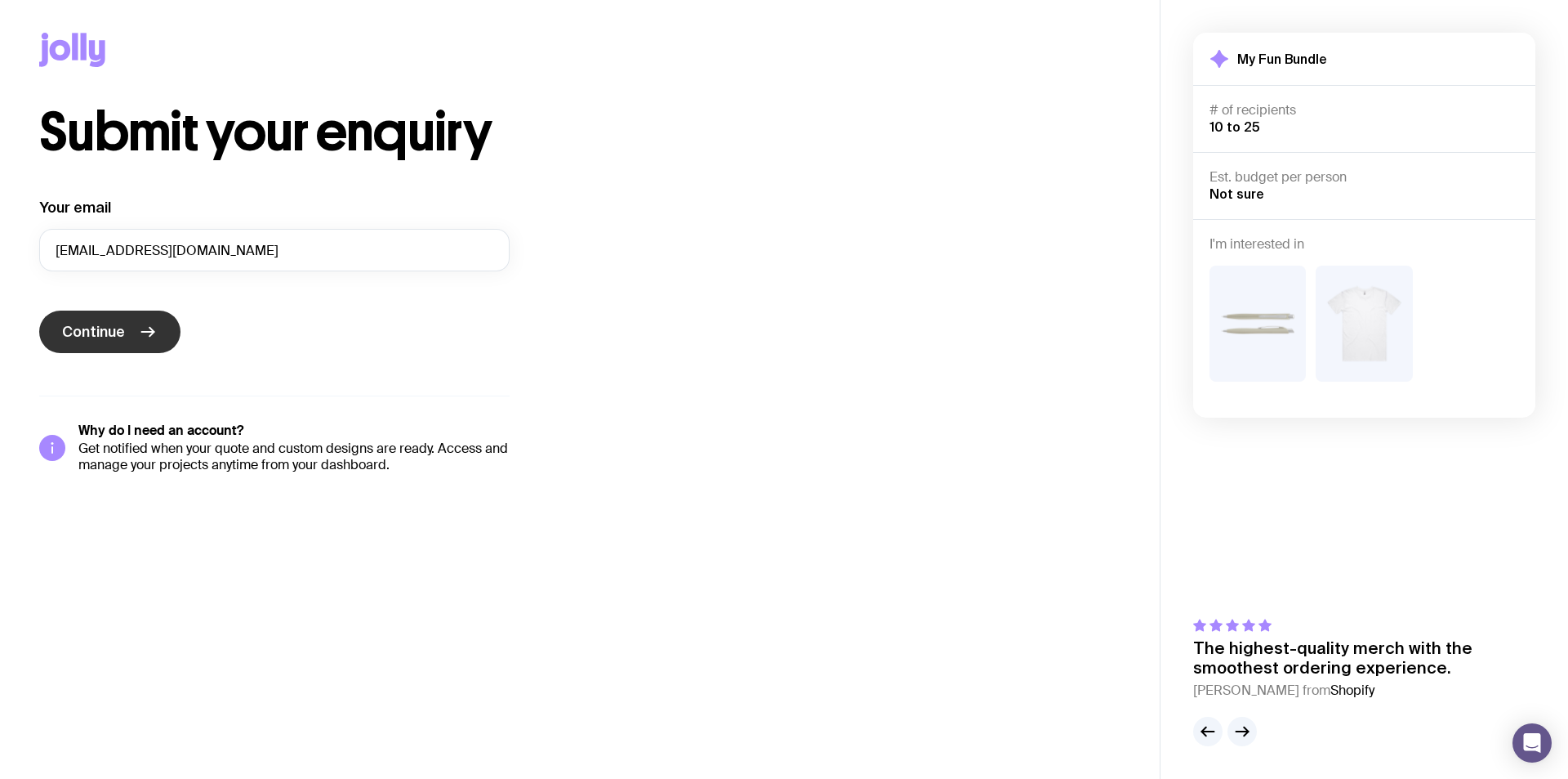
click at [151, 332] on icon "submit" at bounding box center [148, 332] width 12 height 0
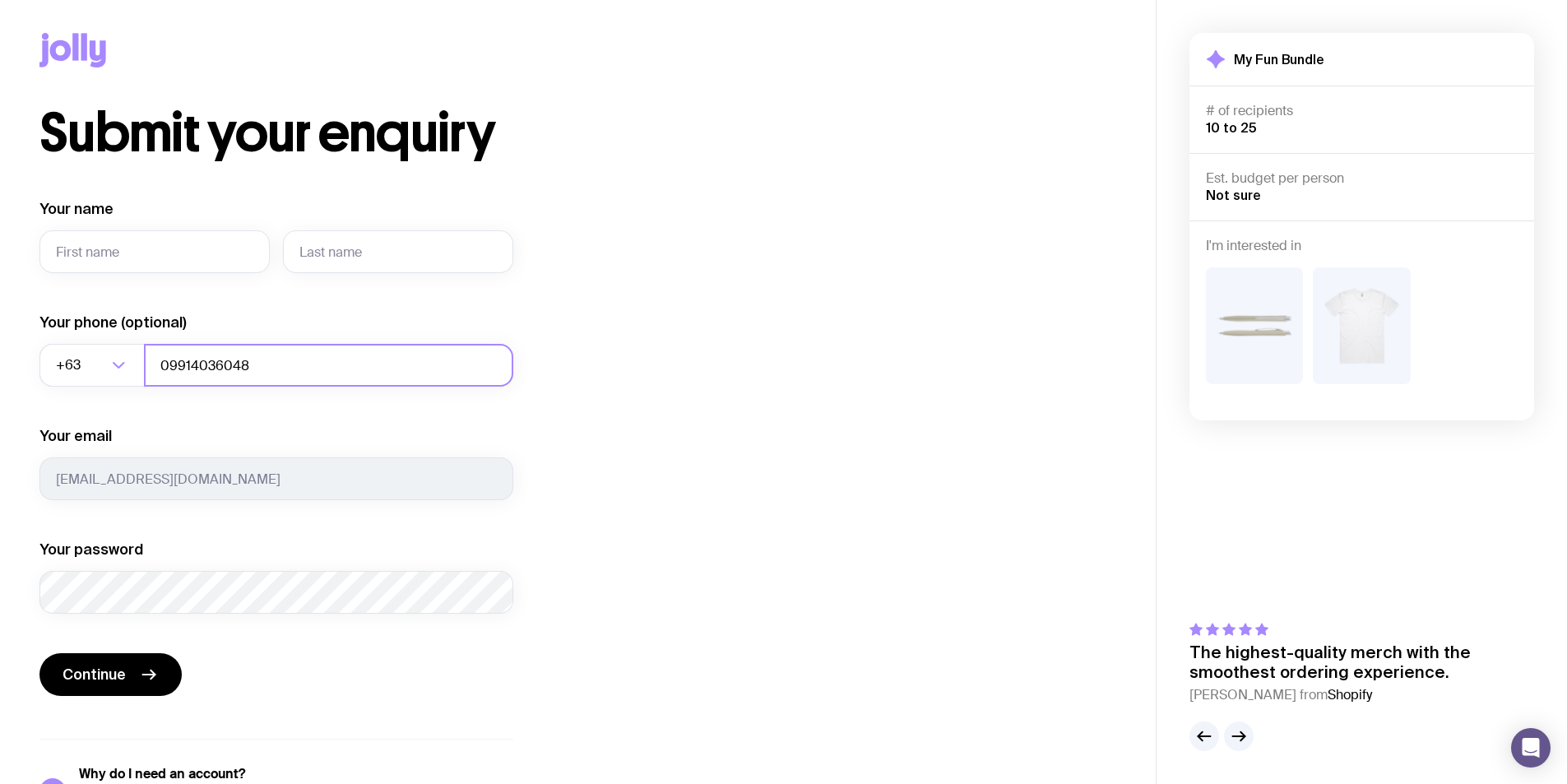
drag, startPoint x: 171, startPoint y: 364, endPoint x: 188, endPoint y: 362, distance: 17.1
click at [171, 364] on input "09914036048" at bounding box center [329, 365] width 369 height 43
type input "9914036048"
click at [195, 253] on input "Your name" at bounding box center [154, 251] width 230 height 43
type input "Jerico"
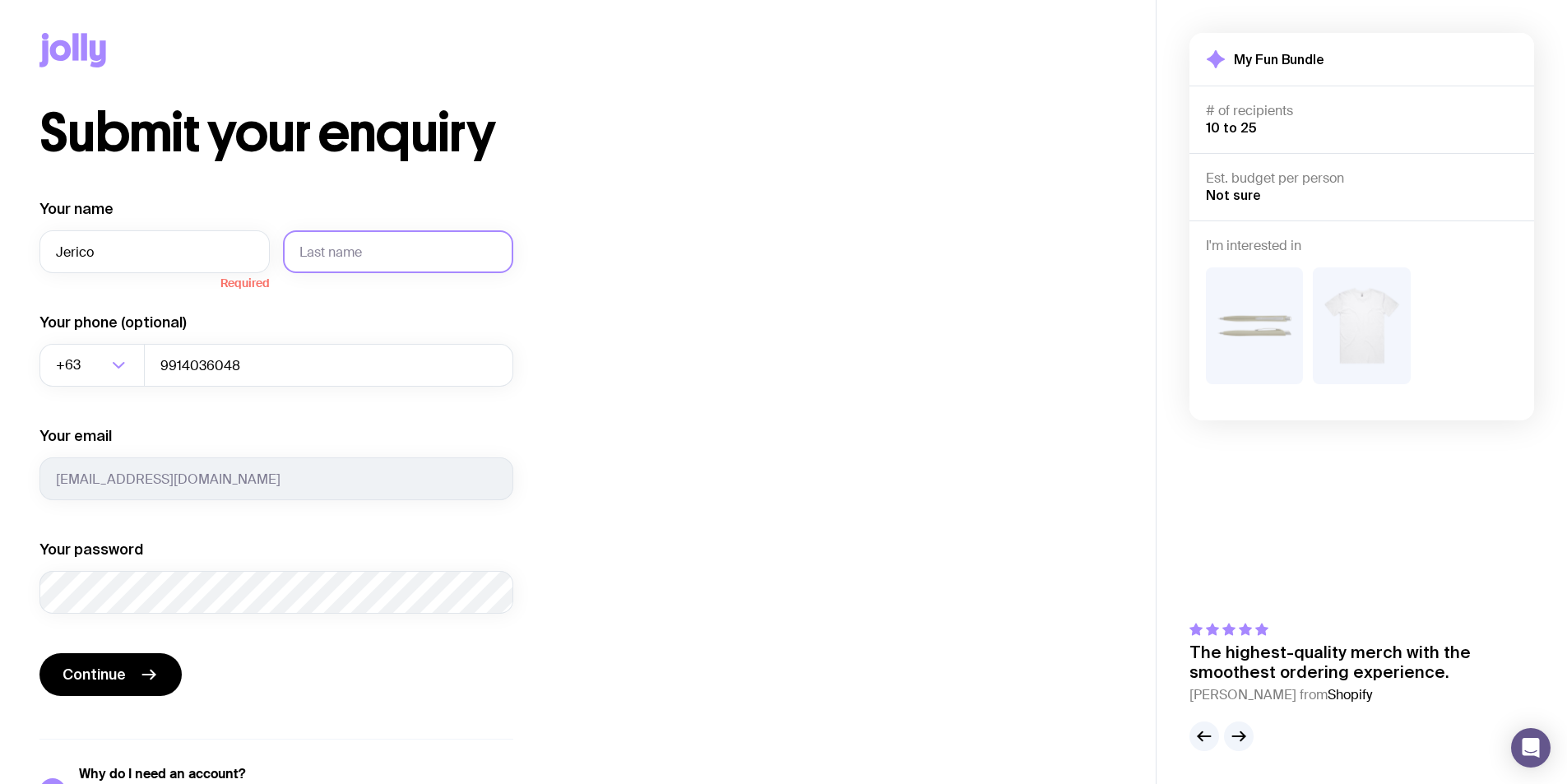
type input "[PERSON_NAME]"
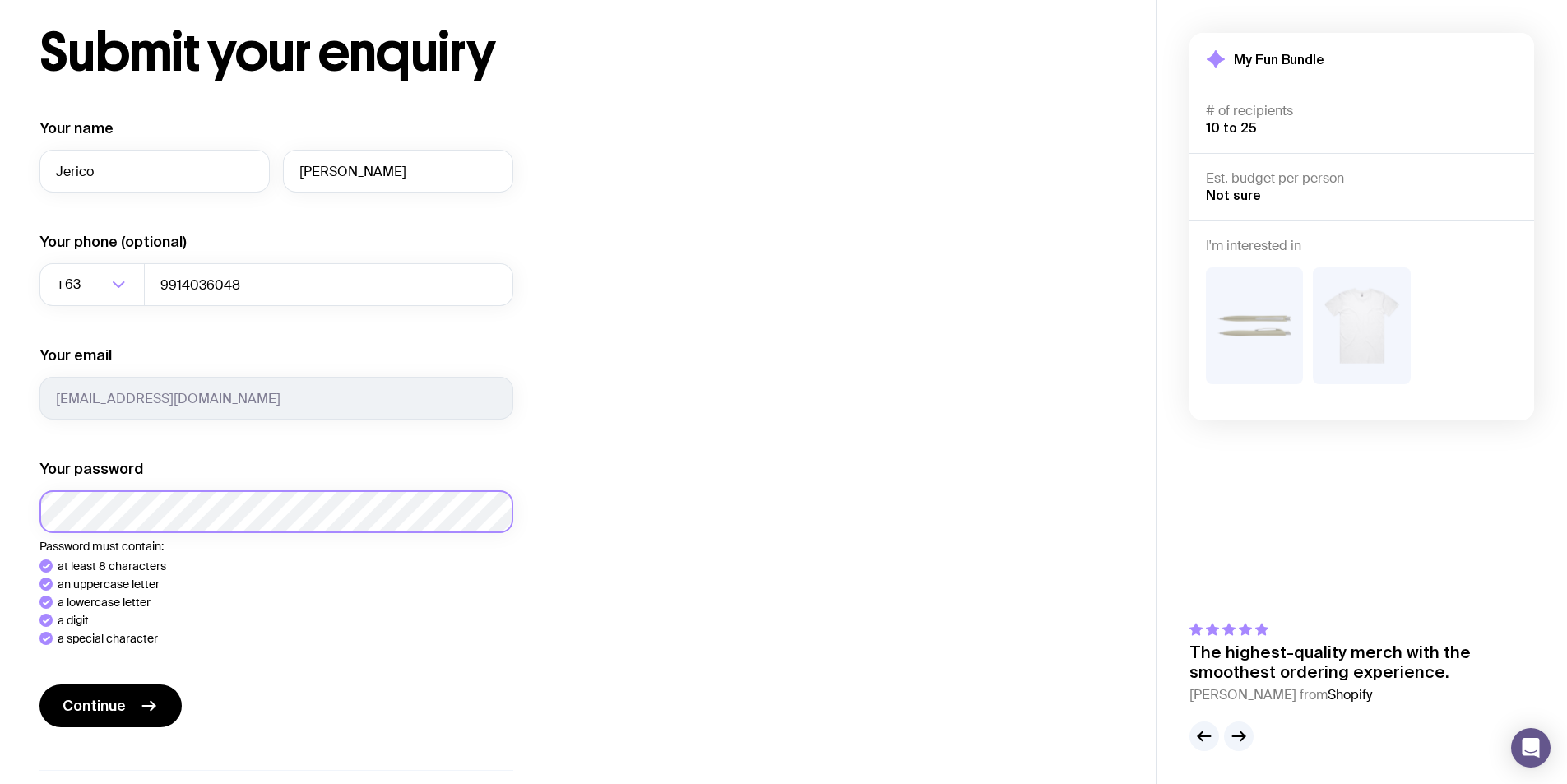
scroll to position [165, 0]
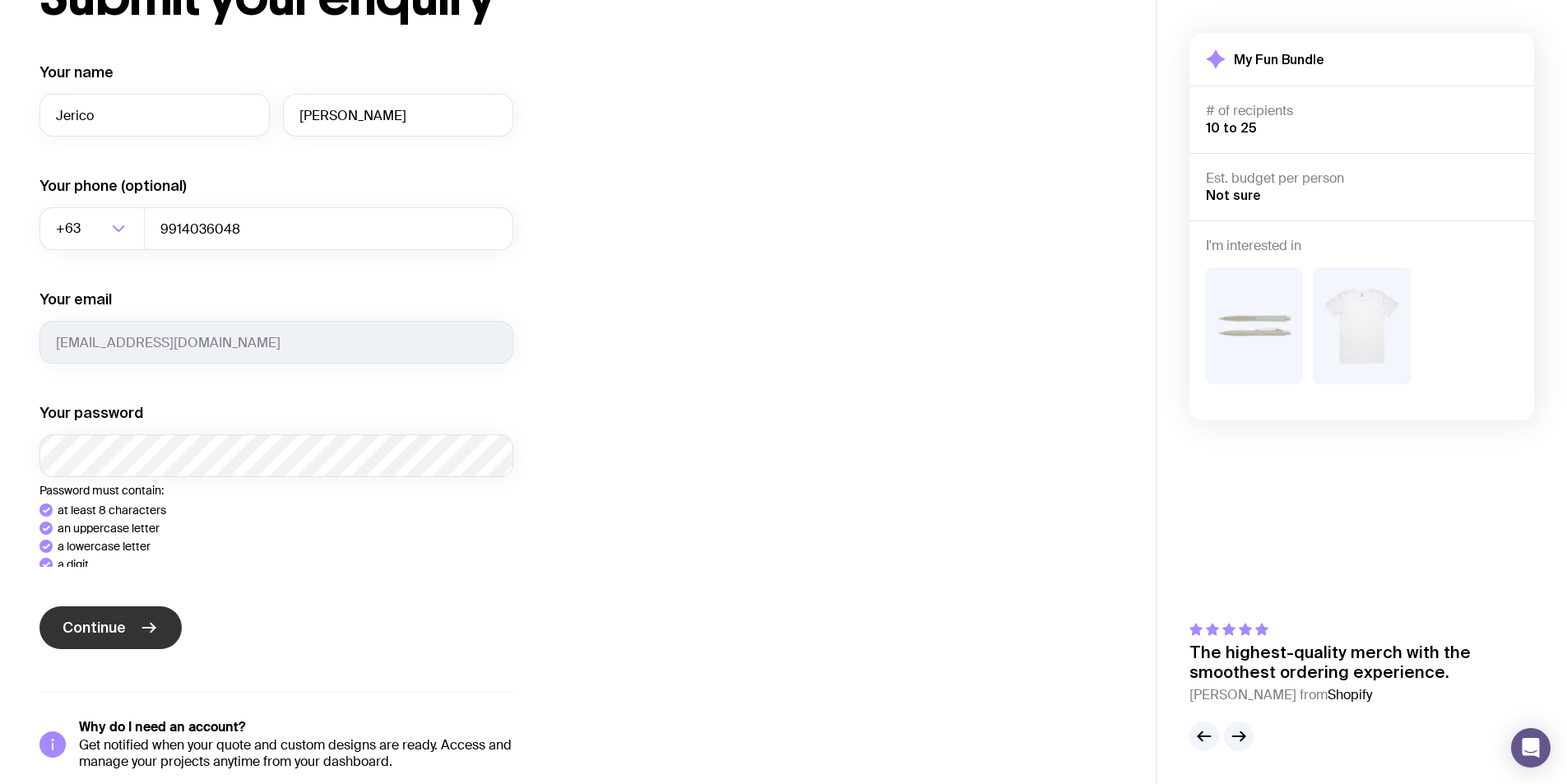
click at [115, 617] on span "Continue" at bounding box center [94, 627] width 64 height 20
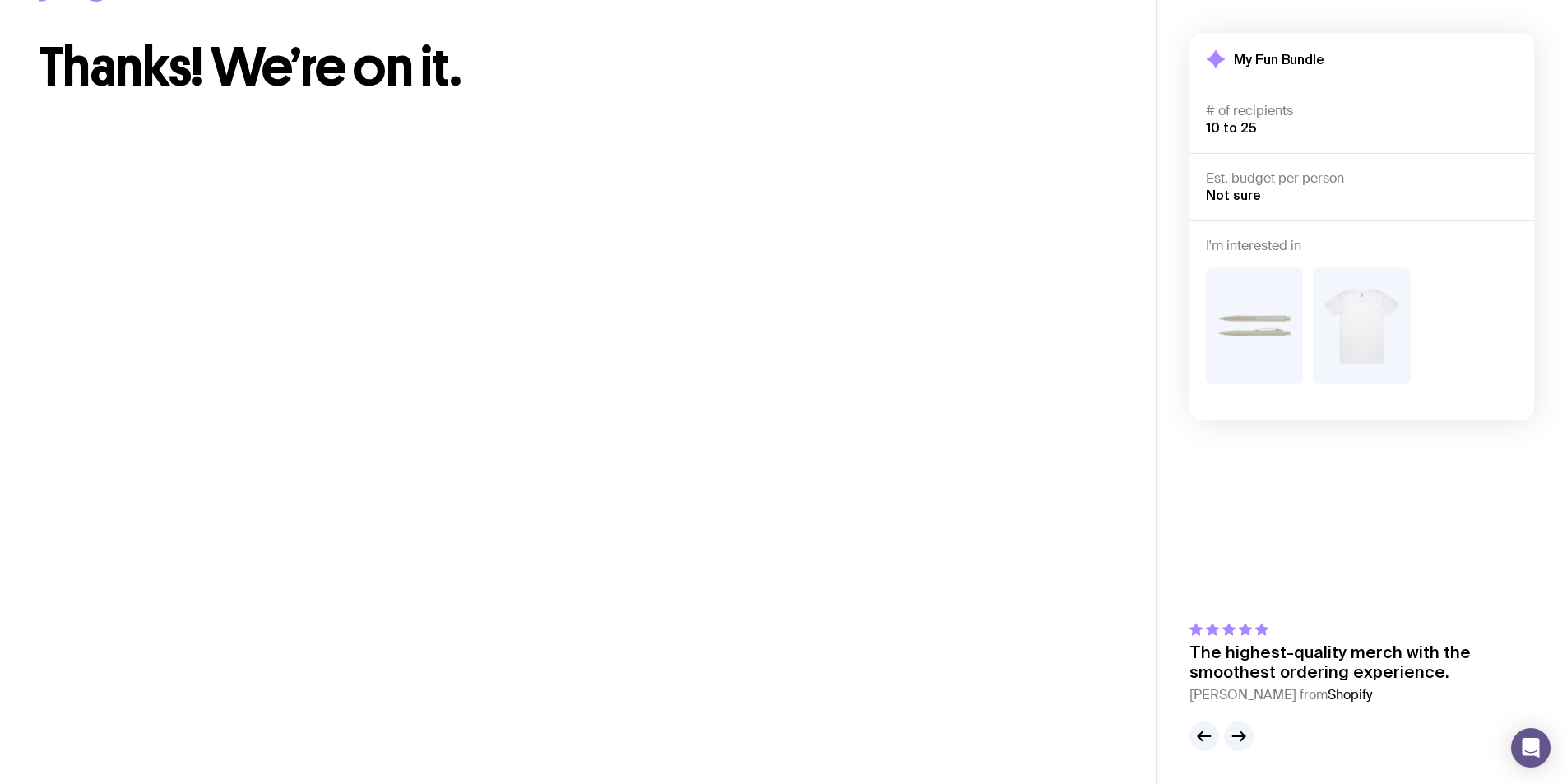
scroll to position [0, 0]
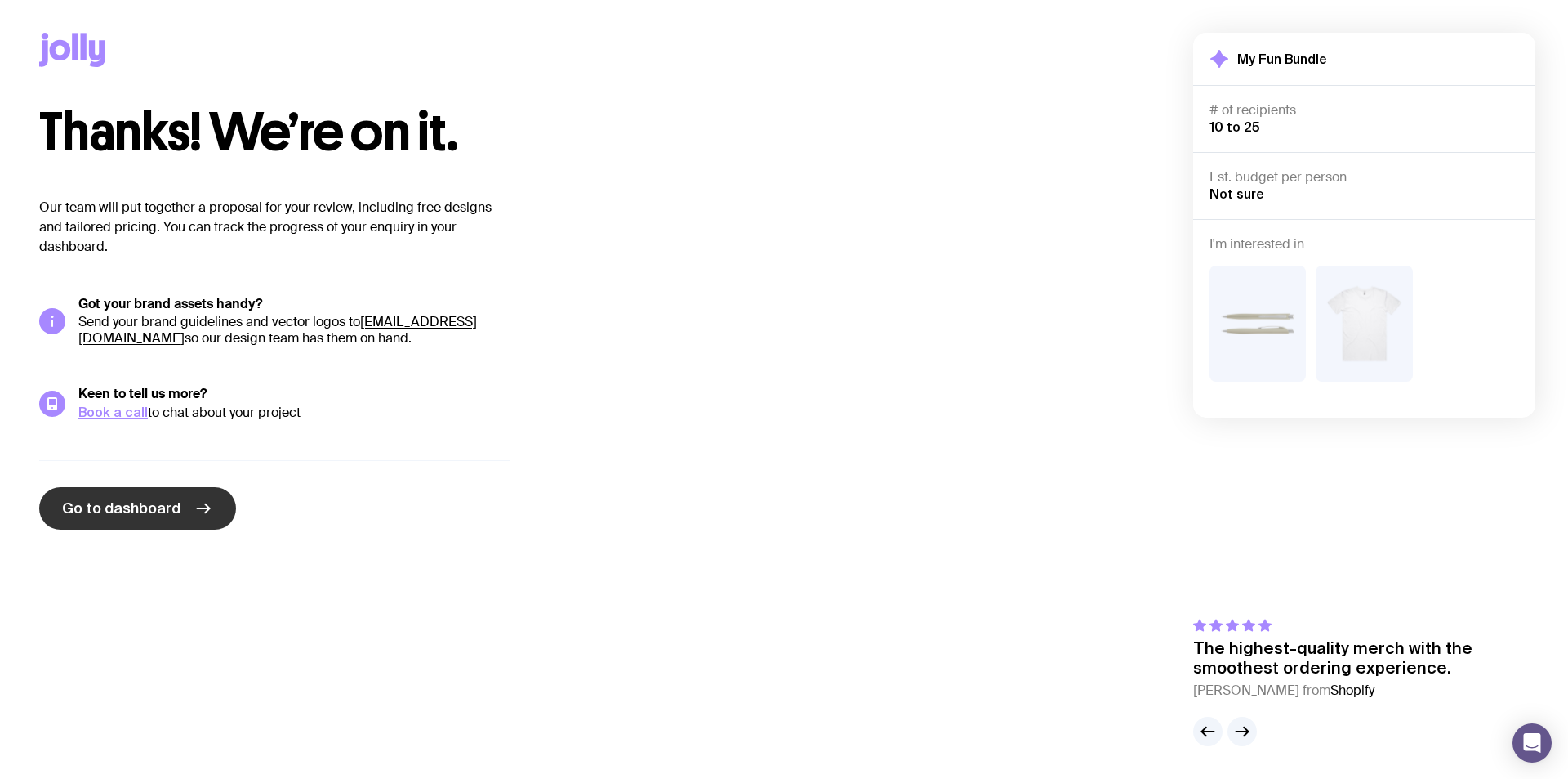
click at [133, 504] on span "Go to dashboard" at bounding box center [121, 509] width 119 height 20
